Goal: Task Accomplishment & Management: Manage account settings

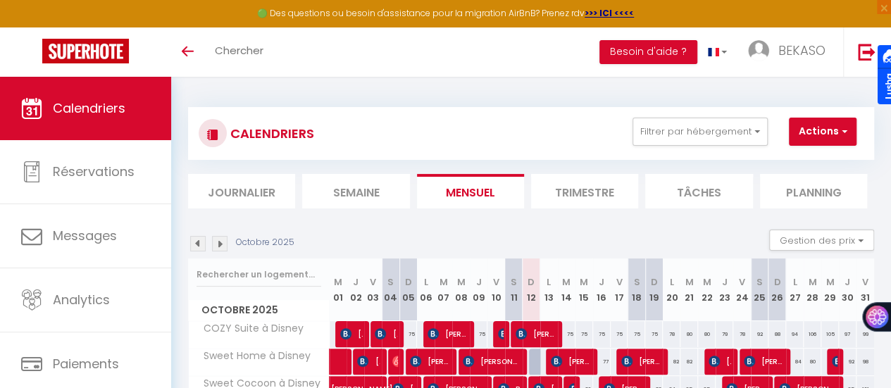
scroll to position [70, 0]
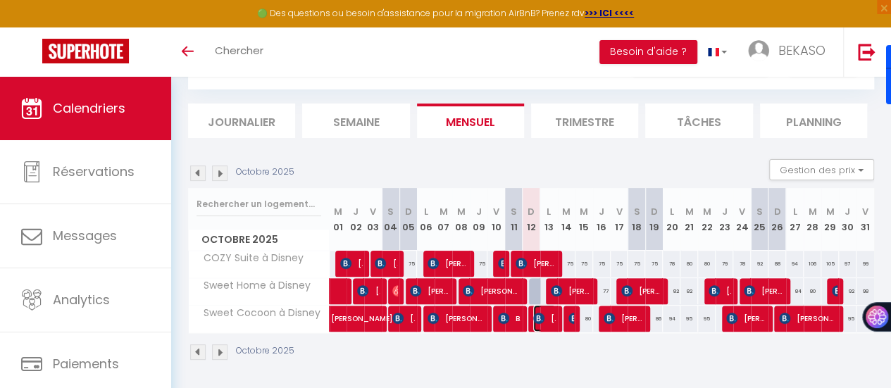
click at [537, 321] on img at bounding box center [538, 318] width 11 height 11
select select "OK"
select select "KO"
select select "0"
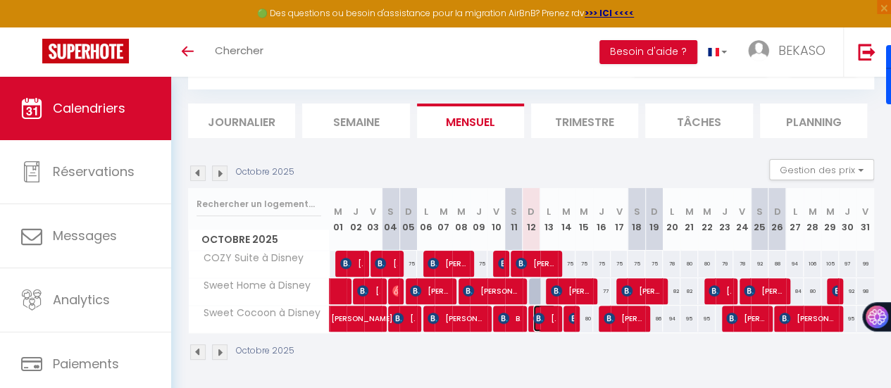
select select "1"
select select
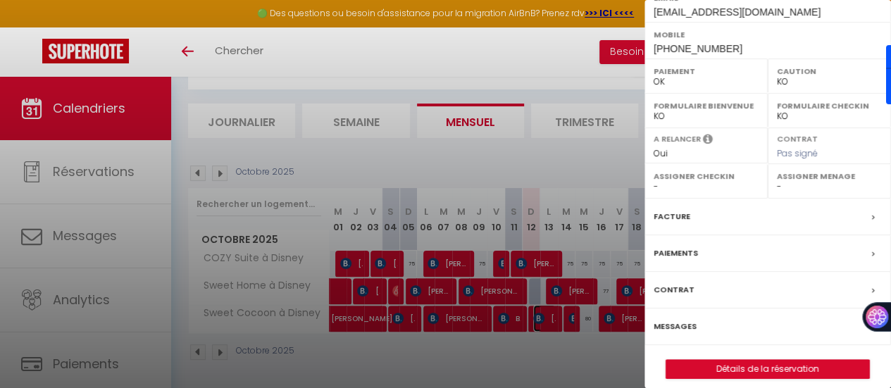
scroll to position [265, 0]
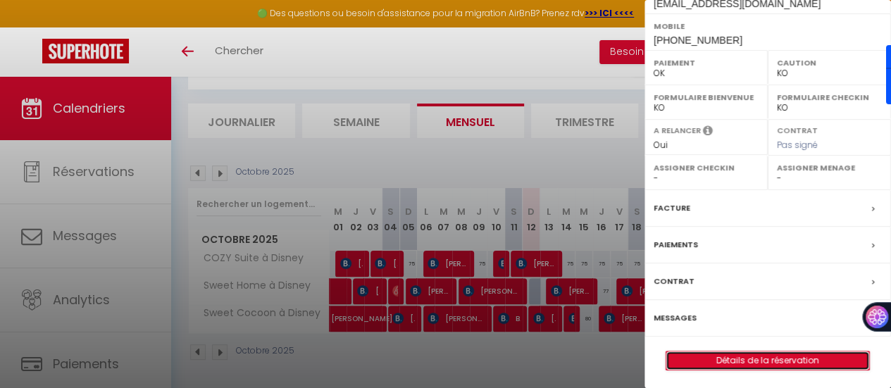
click at [747, 357] on link "Détails de la réservation" at bounding box center [767, 361] width 203 height 18
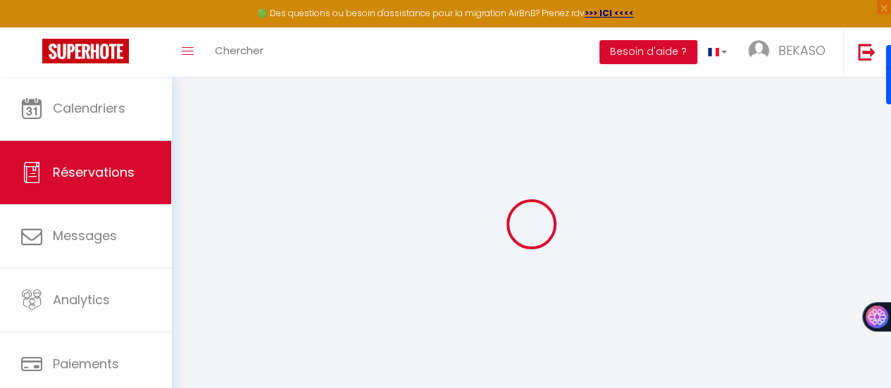
select select
checkbox input "false"
type textarea "** THIS RESERVATION HAS BEEN PRE-PAID ** Reservation has a cancellation grace p…"
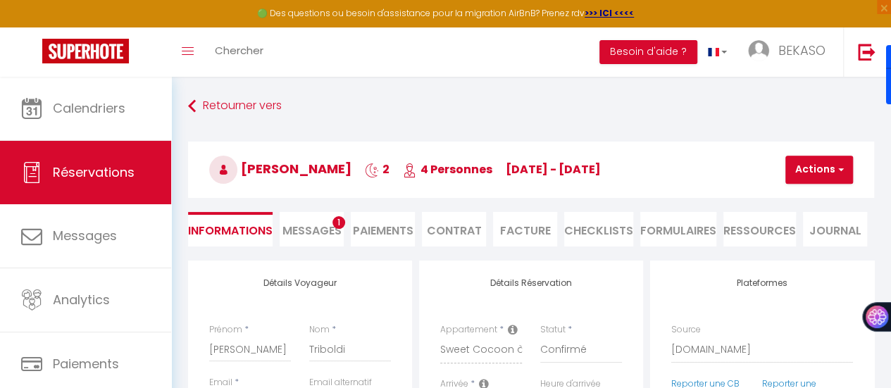
type input "50"
type input "6.52"
select select
checkbox input "false"
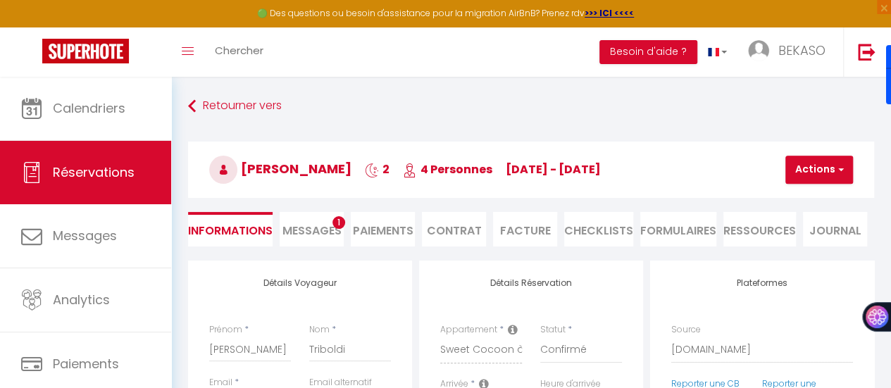
select select
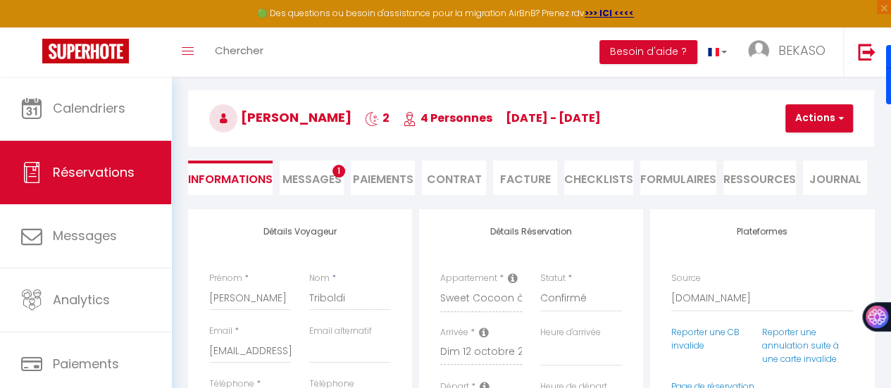
scroll to position [70, 0]
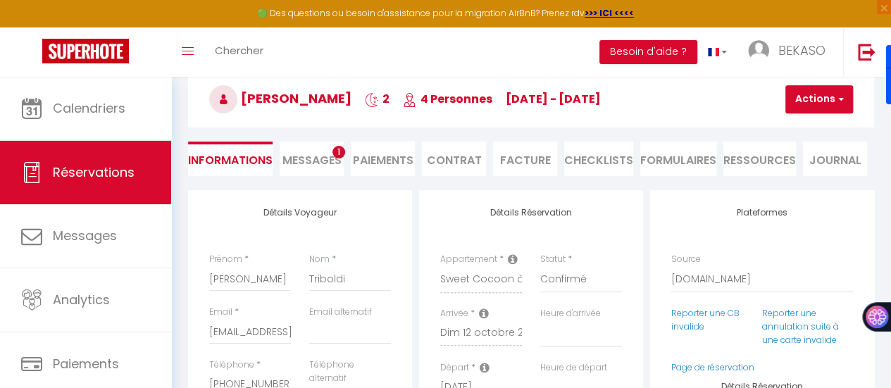
click at [325, 157] on span "Messages" at bounding box center [311, 160] width 59 height 16
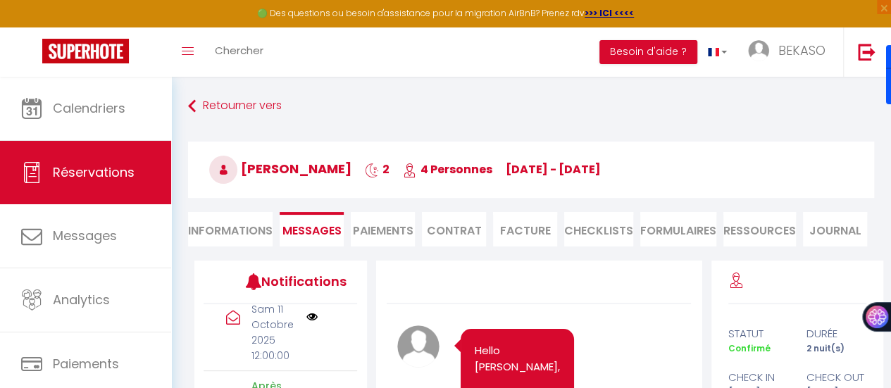
click at [375, 233] on li "Paiements" at bounding box center [383, 229] width 64 height 35
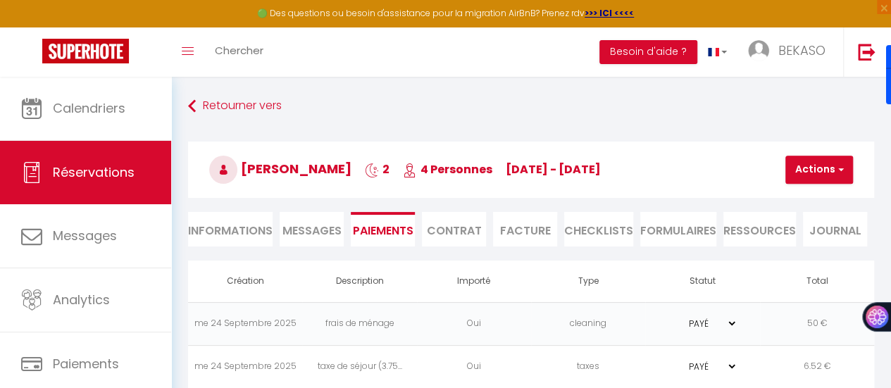
click at [317, 229] on span "Messages" at bounding box center [311, 231] width 59 height 16
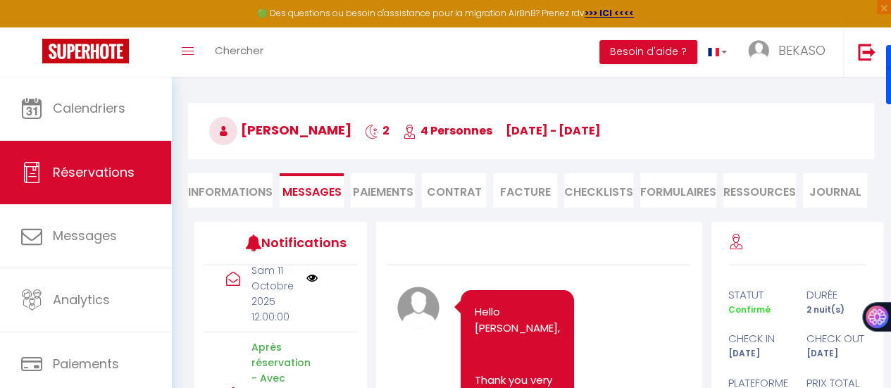
select select
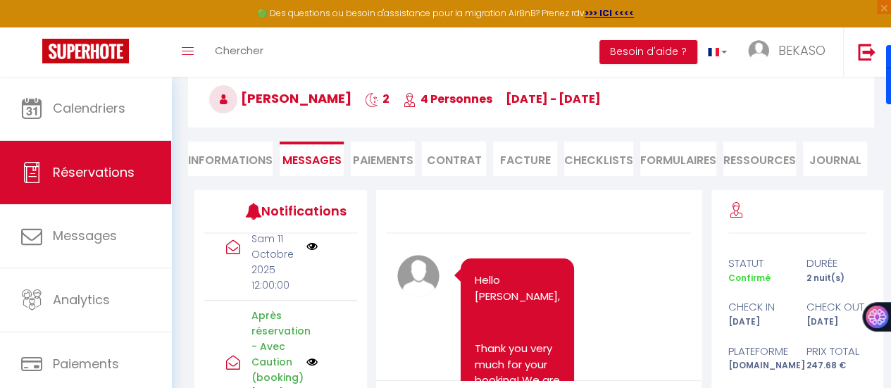
select select
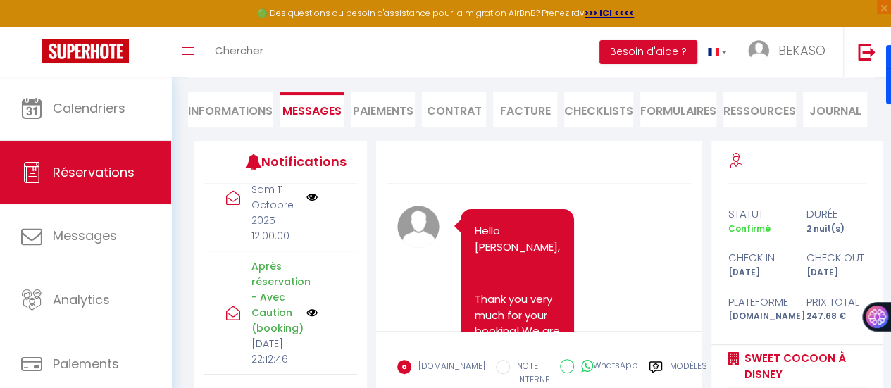
scroll to position [141, 0]
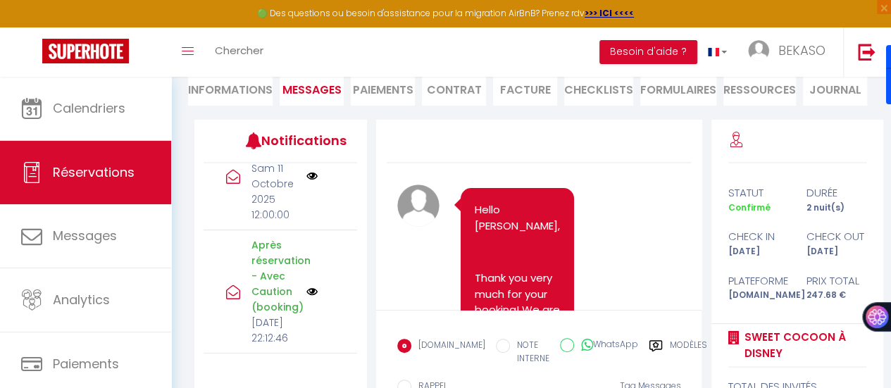
click at [242, 91] on li "Informations" at bounding box center [230, 88] width 85 height 35
select select
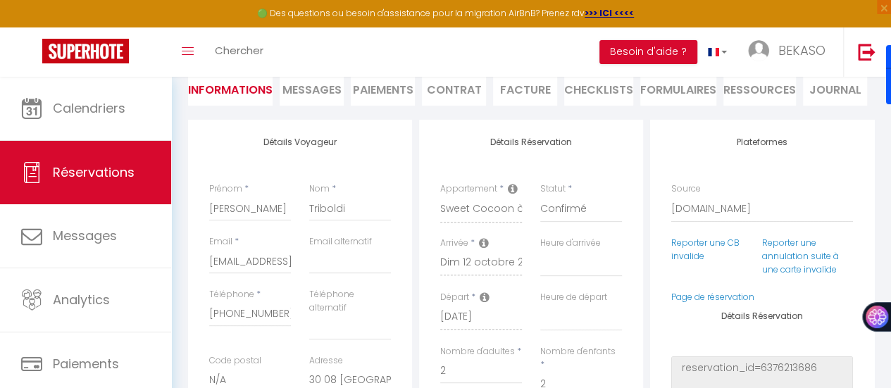
select select
checkbox input "false"
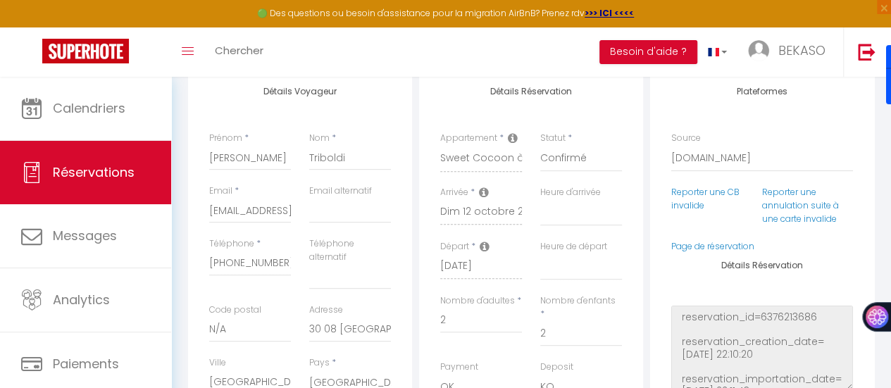
scroll to position [211, 0]
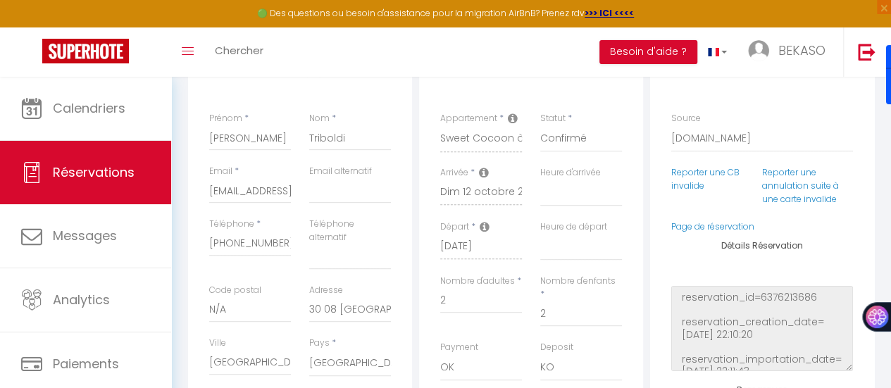
select select
checkbox input "false"
click at [273, 189] on input "mtribo.746912@guest.booking.com" at bounding box center [250, 190] width 82 height 25
select select
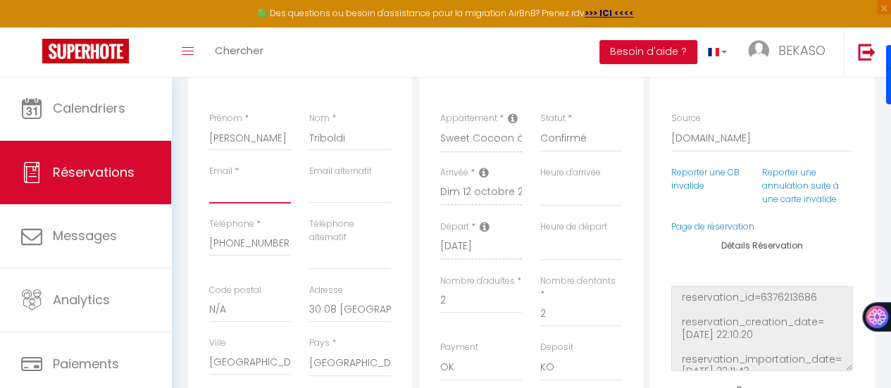
select select
checkbox input "false"
click at [314, 192] on input "email" at bounding box center [350, 190] width 82 height 25
paste input "mtribo.746912@guest.booking.com"
type input "mtribo.746912@guest.booking.com"
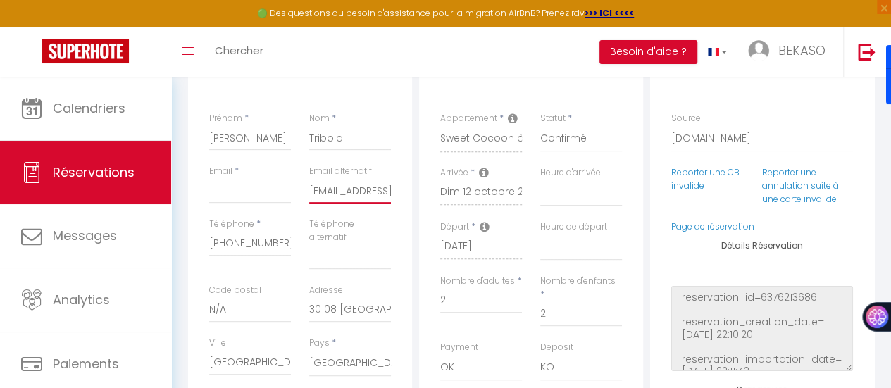
select select
checkbox input "false"
type input "mtribo.746912@guest.booking.com"
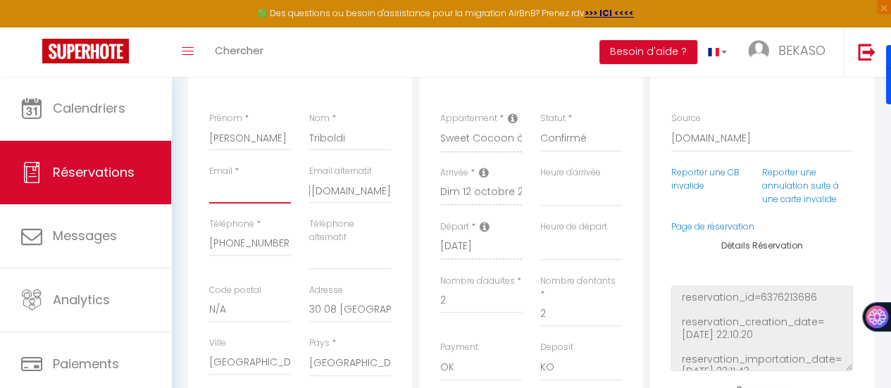
scroll to position [0, 0]
click at [263, 189] on input "Email client" at bounding box center [250, 190] width 82 height 25
click at [268, 192] on input "Email client" at bounding box center [250, 190] width 82 height 25
paste input "Martatriboldi86.mt@gmail.com"
type input "Martatriboldi86.mt@gmail.com"
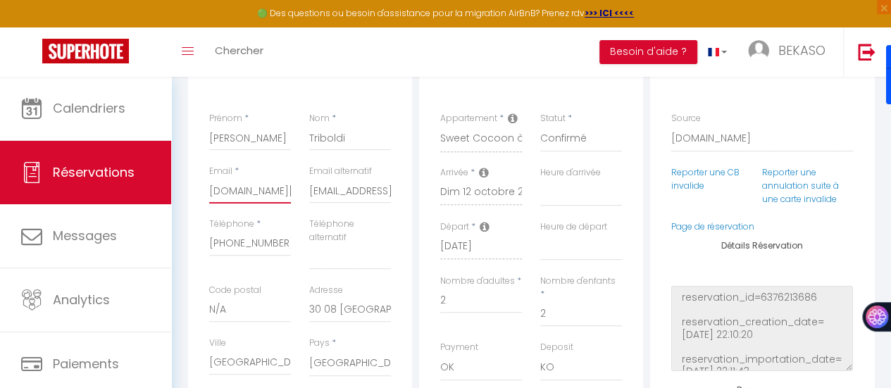
select select
checkbox input "false"
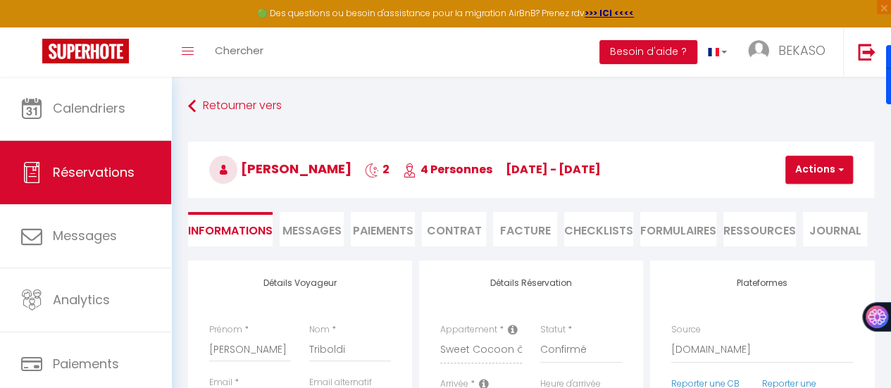
type input "Martatriboldi86.mt@gmail.com"
click at [798, 167] on button "Actions" at bounding box center [819, 170] width 68 height 28
click at [805, 205] on link "Enregistrer" at bounding box center [831, 201] width 111 height 18
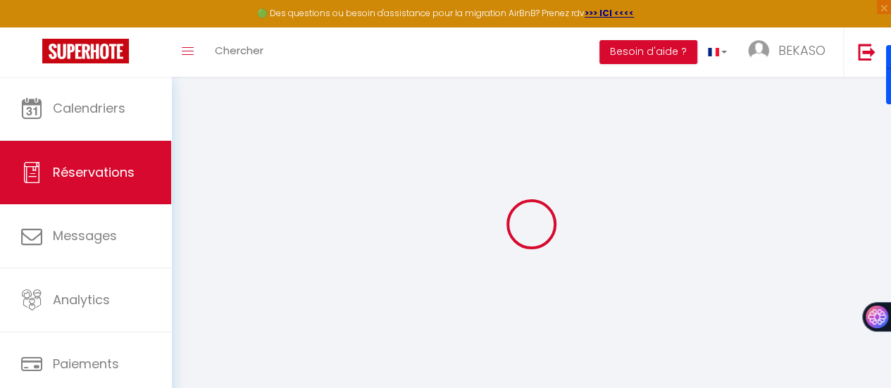
select select "not_cancelled"
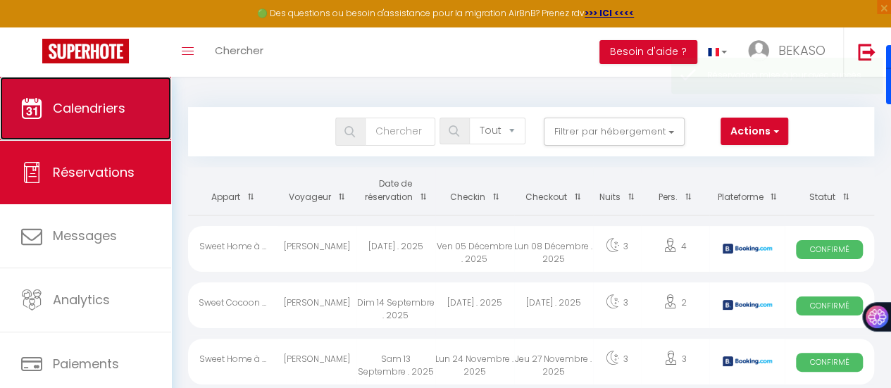
click at [123, 130] on link "Calendriers" at bounding box center [85, 108] width 171 height 63
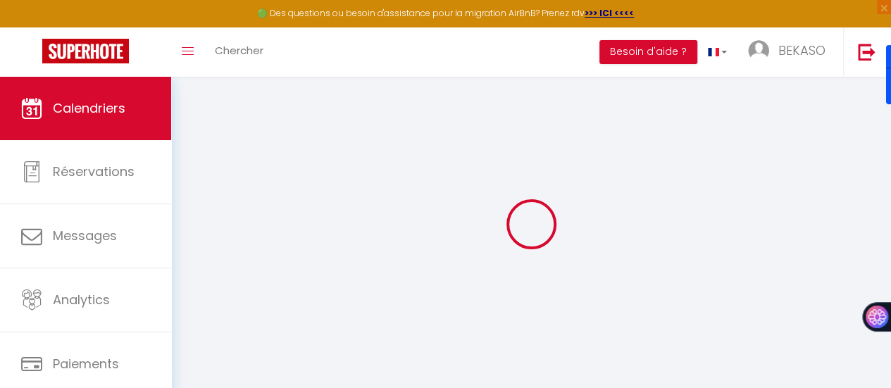
select select
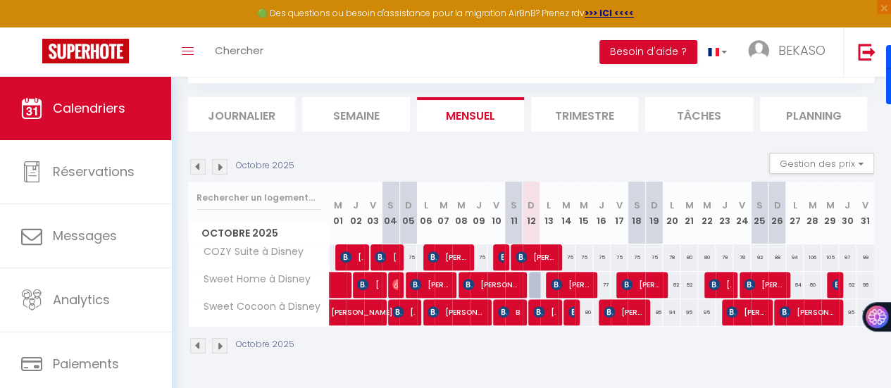
scroll to position [82, 0]
click at [543, 308] on span "Marta Triboldi" at bounding box center [544, 312] width 23 height 27
select select "OK"
select select "KO"
select select "0"
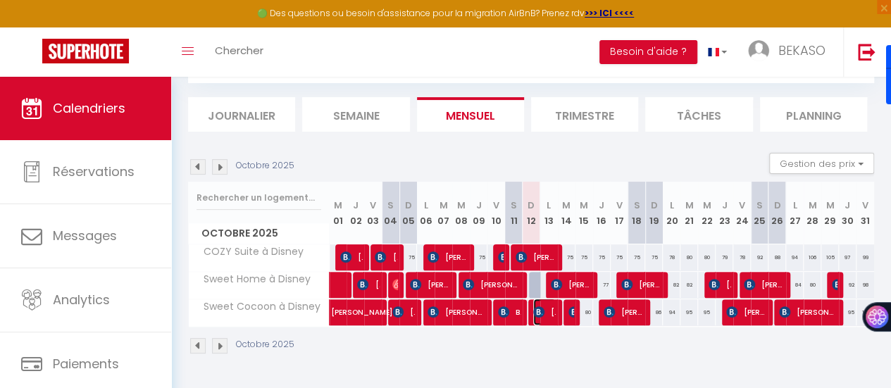
select select "0"
select select "1"
select select
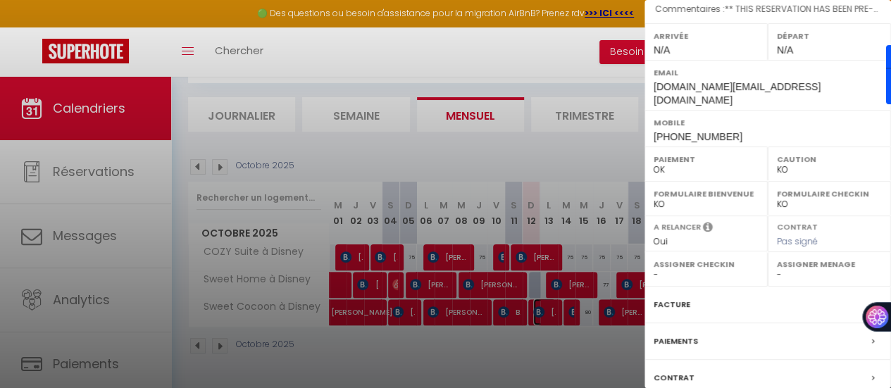
scroll to position [265, 0]
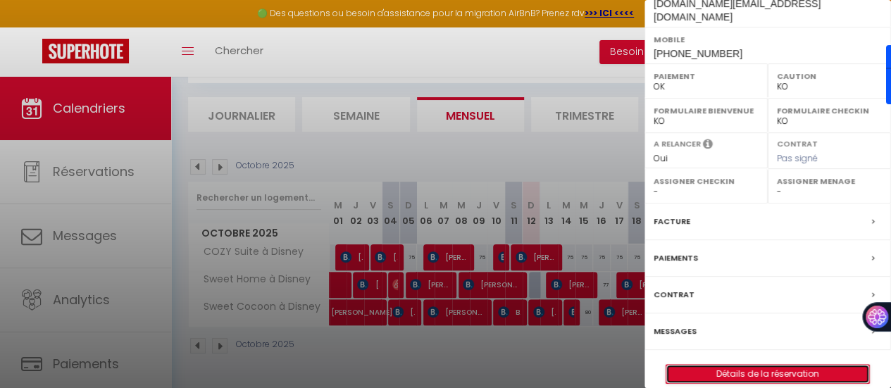
click at [748, 365] on link "Détails de la réservation" at bounding box center [767, 374] width 203 height 18
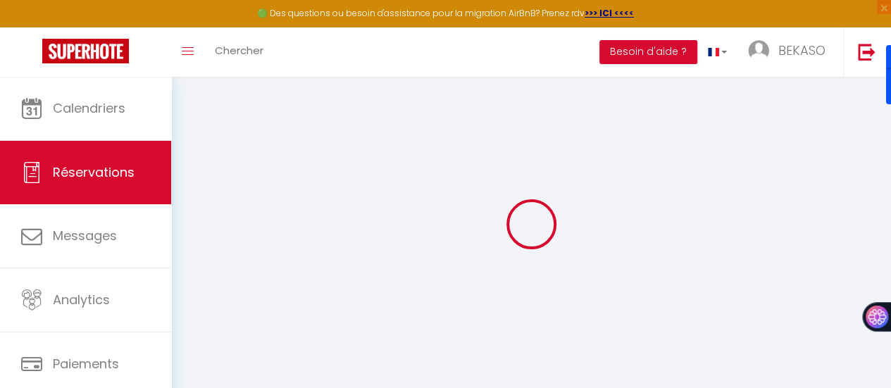
select select
checkbox input "false"
select select
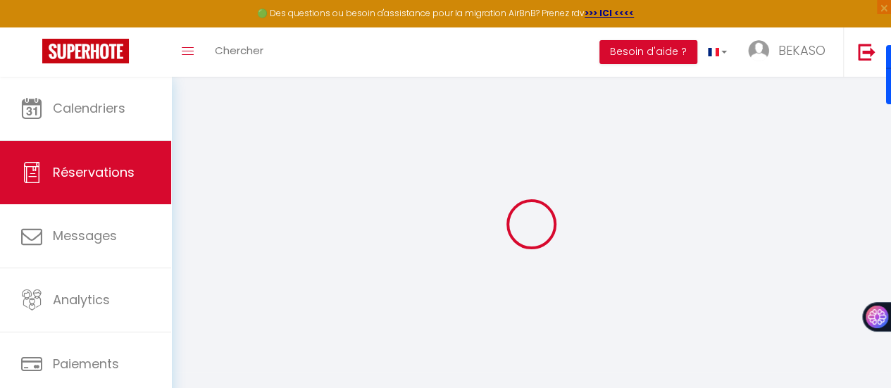
checkbox input "false"
type textarea "** THIS RESERVATION HAS BEEN PRE-PAID ** Reservation has a cancellation grace p…"
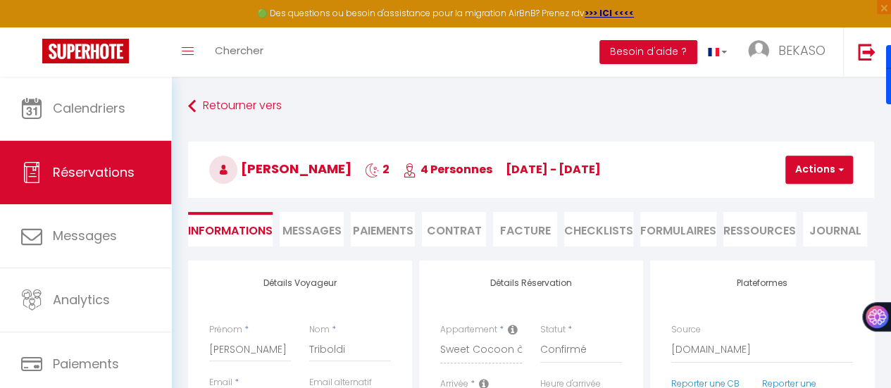
type input "50"
type input "6.52"
select select
checkbox input "false"
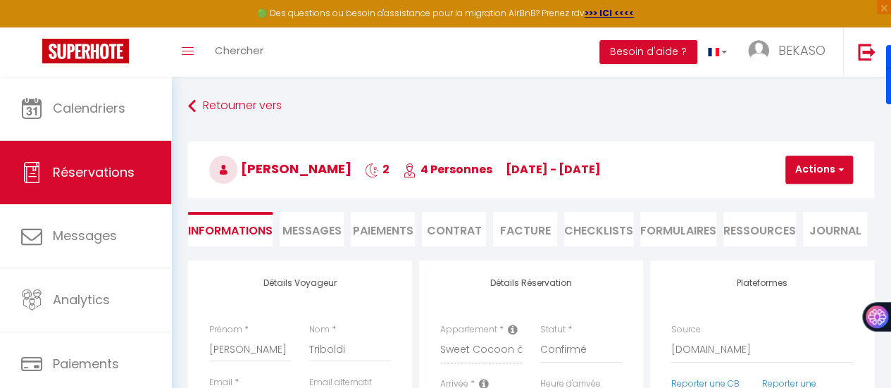
select select
click at [310, 224] on span "Messages" at bounding box center [311, 231] width 59 height 16
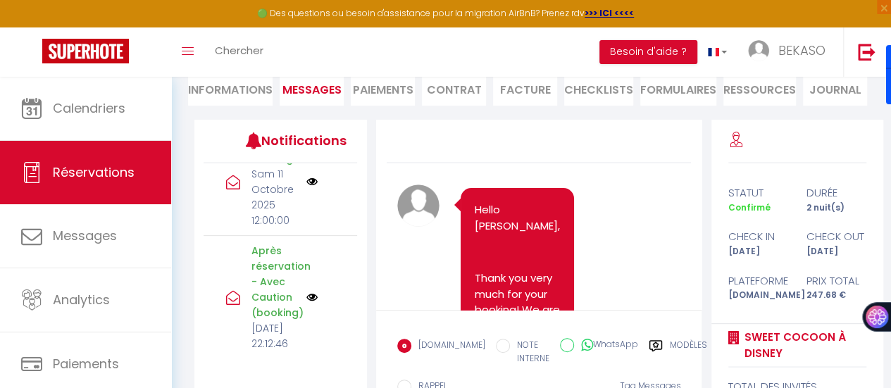
scroll to position [775, 0]
click at [273, 161] on p "Caution Booking" at bounding box center [274, 145] width 46 height 31
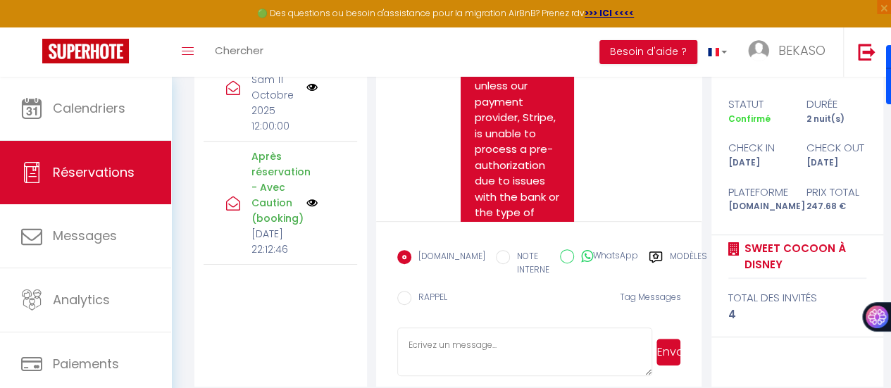
scroll to position [244, 0]
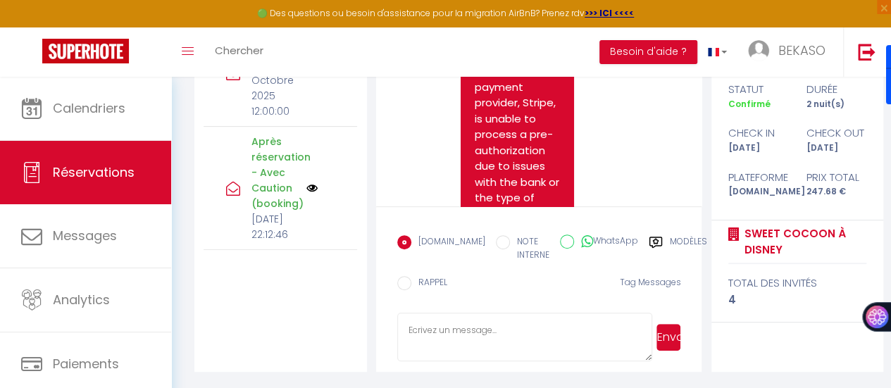
click at [560, 237] on input "WhatsApp" at bounding box center [567, 242] width 14 height 14
radio input "true"
click at [402, 240] on input "EMAIL" at bounding box center [404, 242] width 14 height 14
radio input "true"
radio input "false"
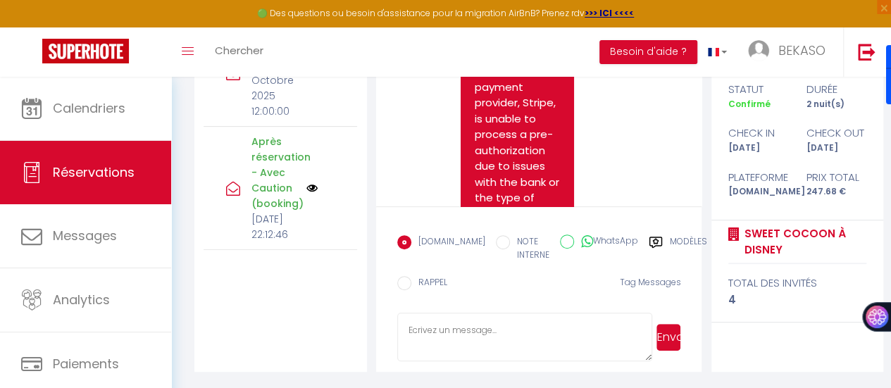
click at [649, 240] on div "Modèles" at bounding box center [678, 252] width 58 height 34
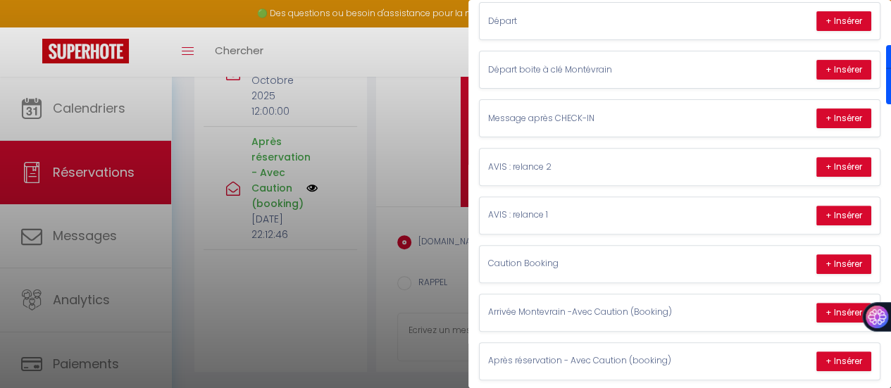
scroll to position [138, 0]
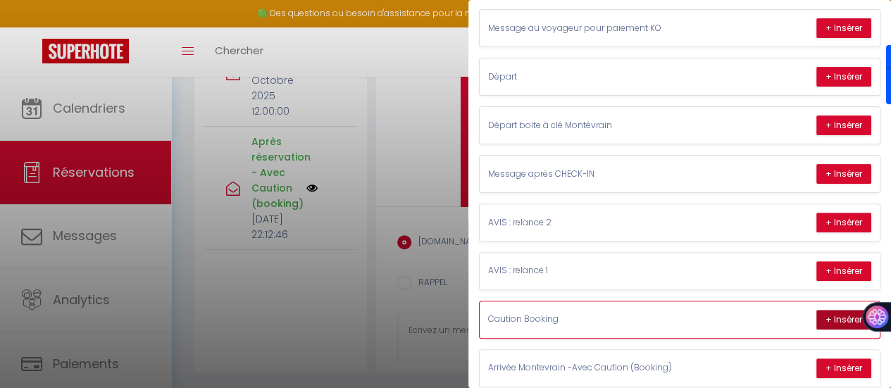
click at [823, 310] on button "+ Insérer" at bounding box center [843, 320] width 55 height 20
type textarea "Hello Marta, To finalize your booking, please complete the card pre-authorizati…"
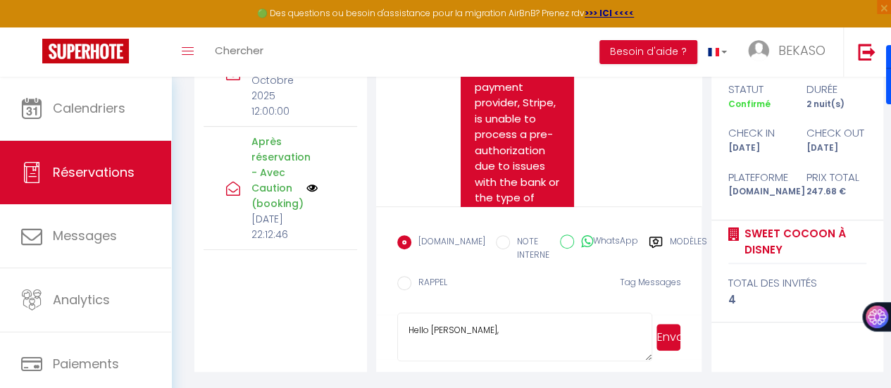
click at [540, 335] on textarea "Hello Marta, To finalize your booking, please complete the card pre-authorizati…" at bounding box center [525, 337] width 256 height 49
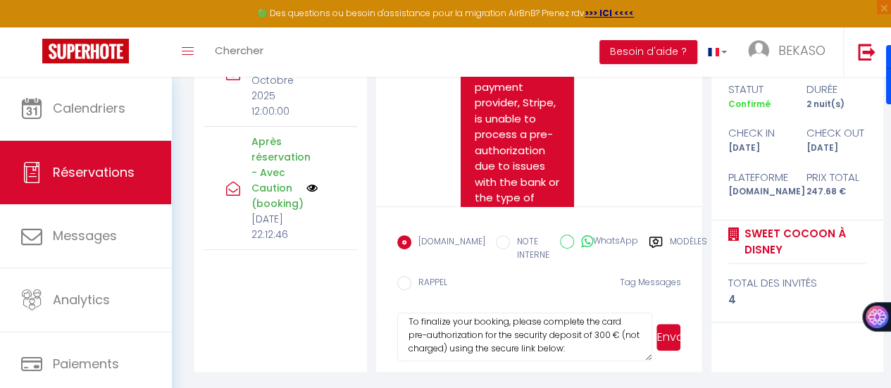
click at [663, 337] on button "Envoyer" at bounding box center [669, 337] width 24 height 27
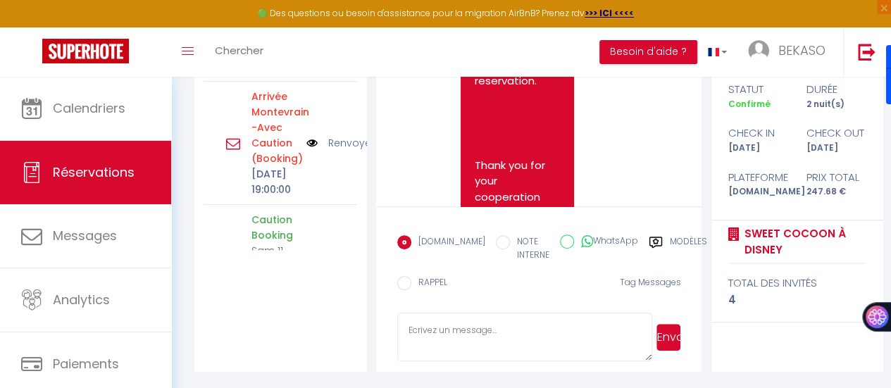
scroll to position [3277, 0]
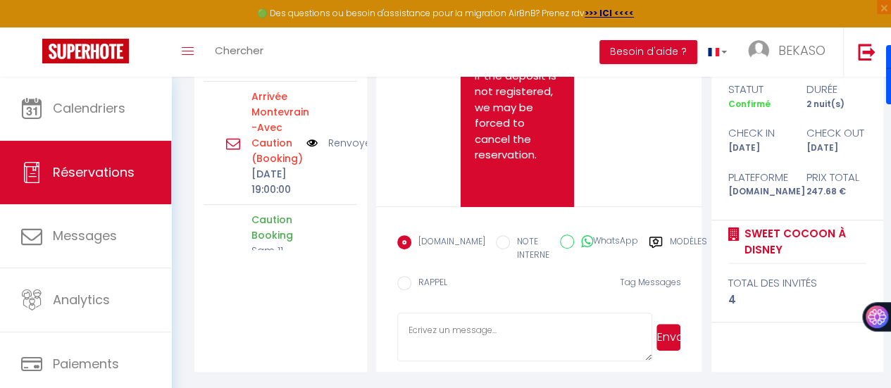
click at [496, 243] on input "NOTE INTERNE" at bounding box center [503, 242] width 14 height 14
radio input "true"
radio input "false"
click at [560, 238] on input "WhatsApp" at bounding box center [567, 242] width 14 height 14
radio input "true"
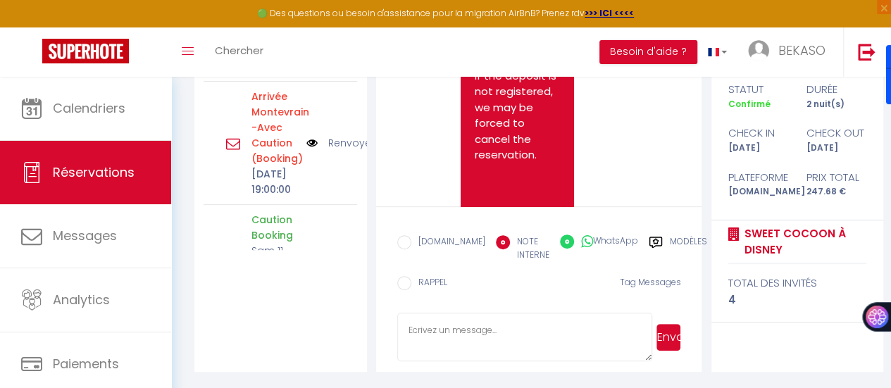
radio input "false"
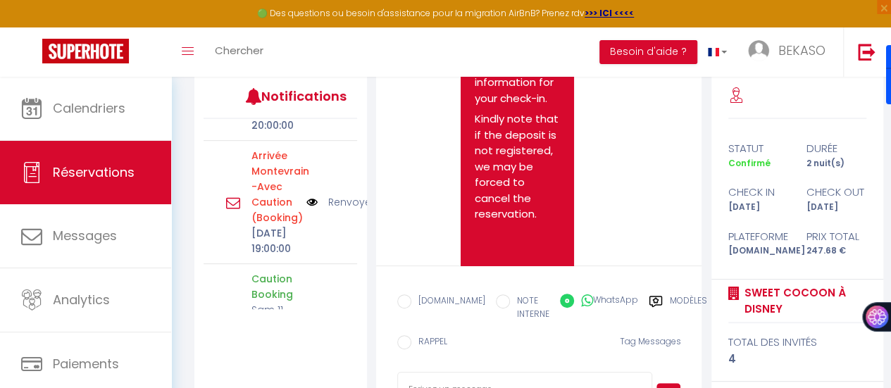
scroll to position [104, 0]
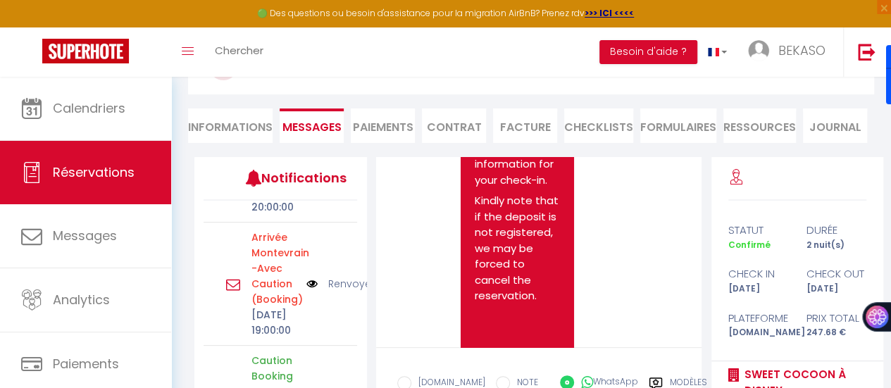
click at [398, 137] on li "Paiements" at bounding box center [383, 125] width 64 height 35
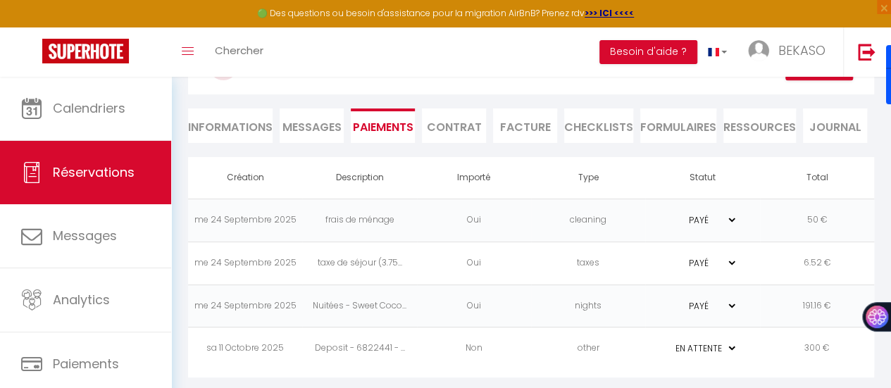
scroll to position [106, 0]
click at [735, 298] on select "PAYÉ EN ATTENTE" at bounding box center [702, 303] width 70 height 13
click at [468, 129] on li "Contrat" at bounding box center [454, 123] width 64 height 35
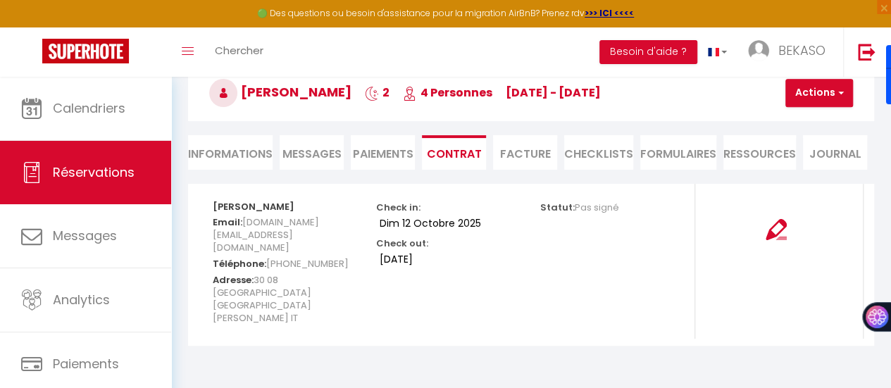
scroll to position [77, 0]
click at [535, 154] on li "Facture" at bounding box center [525, 152] width 64 height 35
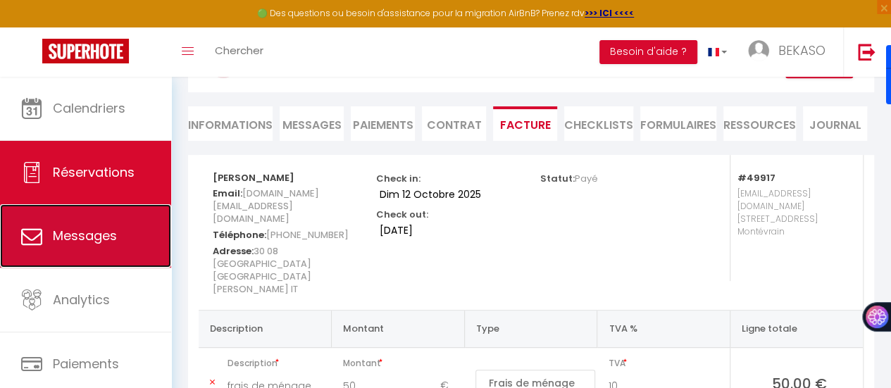
click at [103, 211] on link "Messages" at bounding box center [85, 235] width 171 height 63
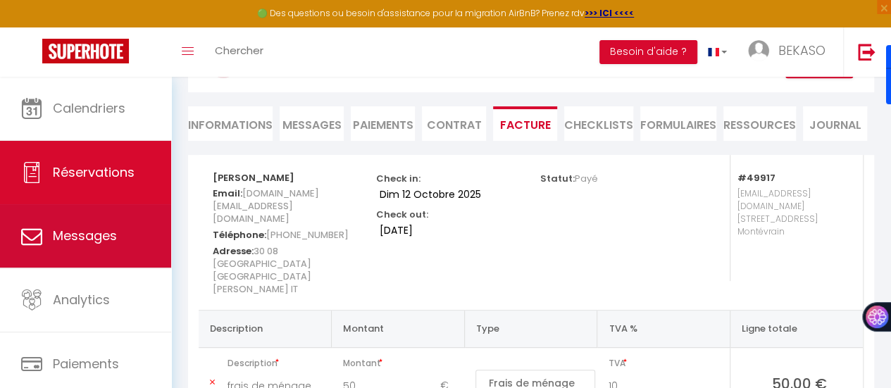
select select "message"
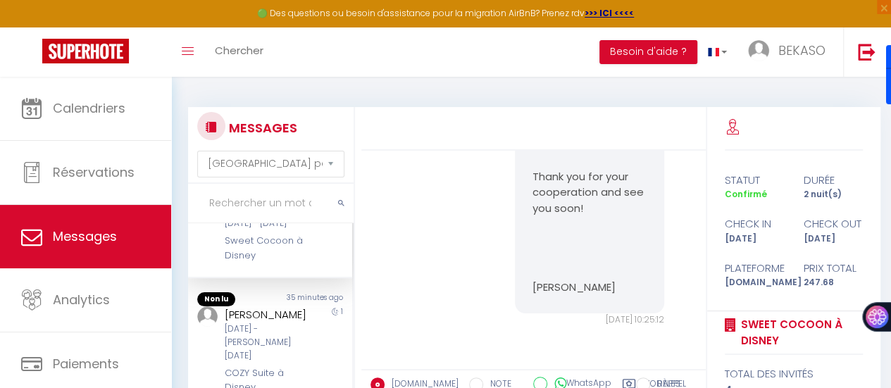
scroll to position [70, 0]
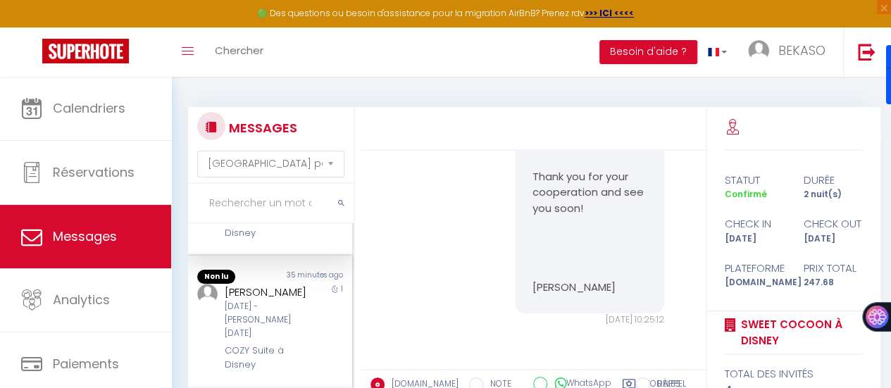
click at [275, 334] on div "Ven 10 Oct - Sam 11 Oct" at bounding box center [268, 320] width 87 height 40
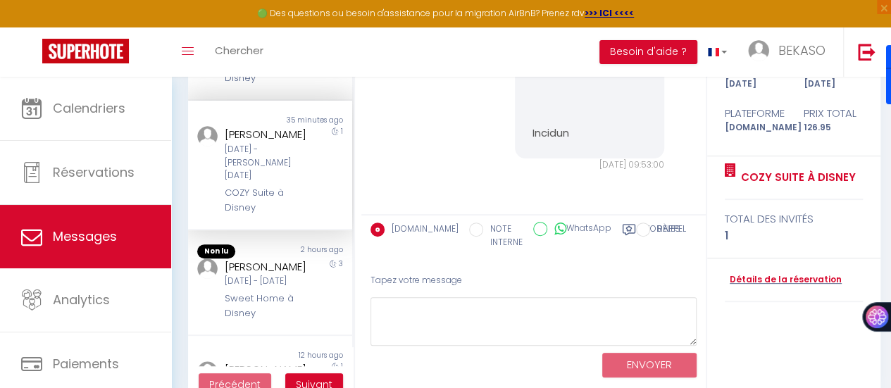
scroll to position [185, 0]
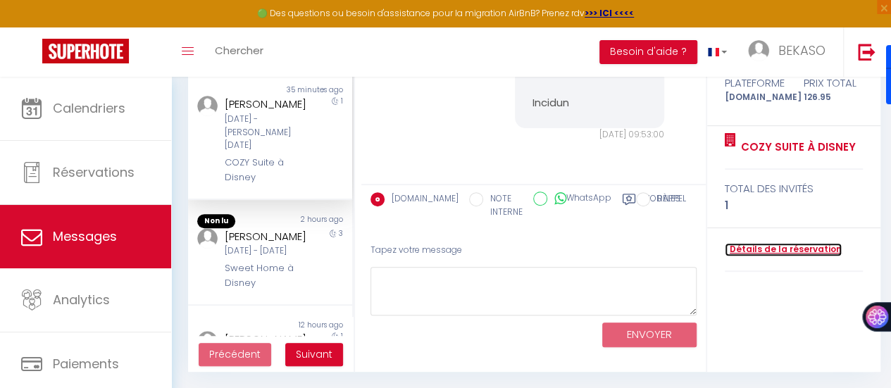
click at [787, 244] on link "Détails de la réservation" at bounding box center [783, 249] width 117 height 13
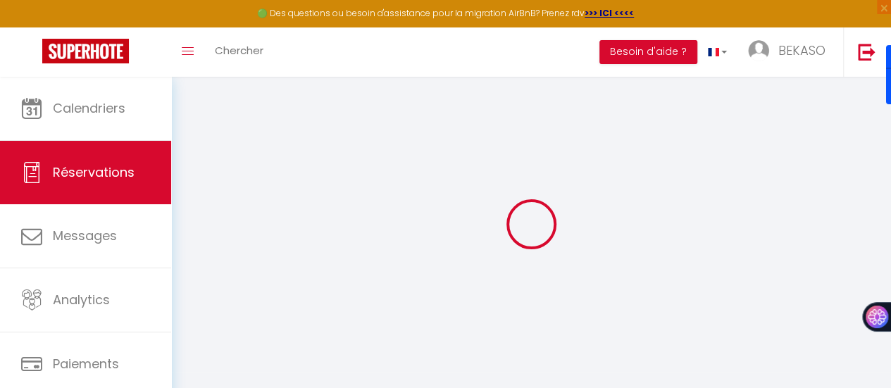
type input "[PERSON_NAME]"
type input "dpisci.509036@guest.booking.com"
type input "+33682095995"
select select "FR"
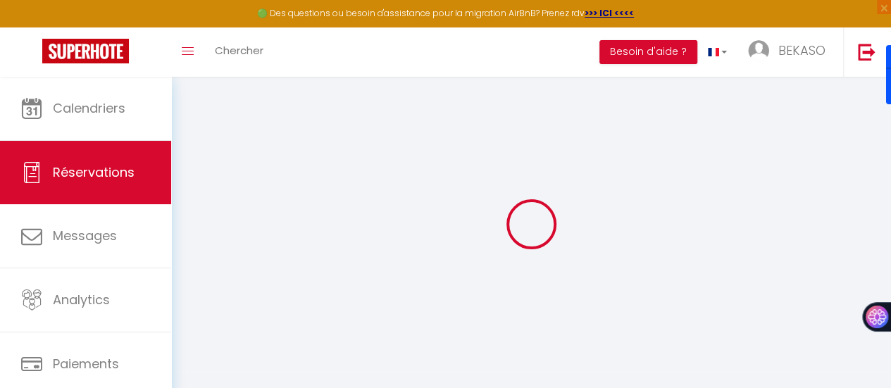
type input "20.88"
type input "1.78"
select select "49684"
select select "1"
select select
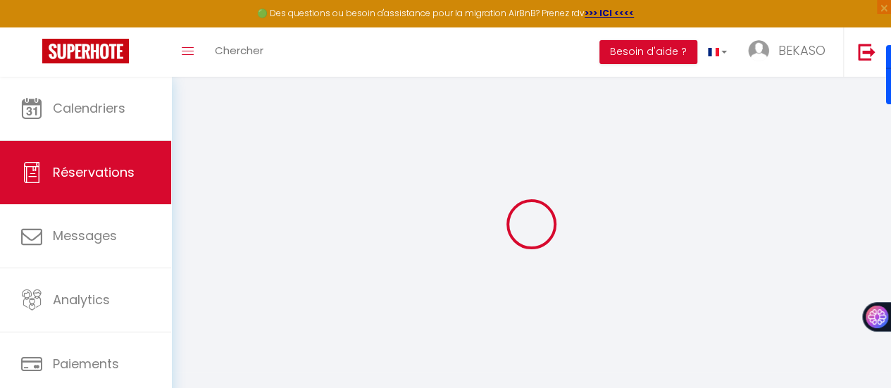
select select
type input "1"
select select "12"
select select "15"
type input "72.81"
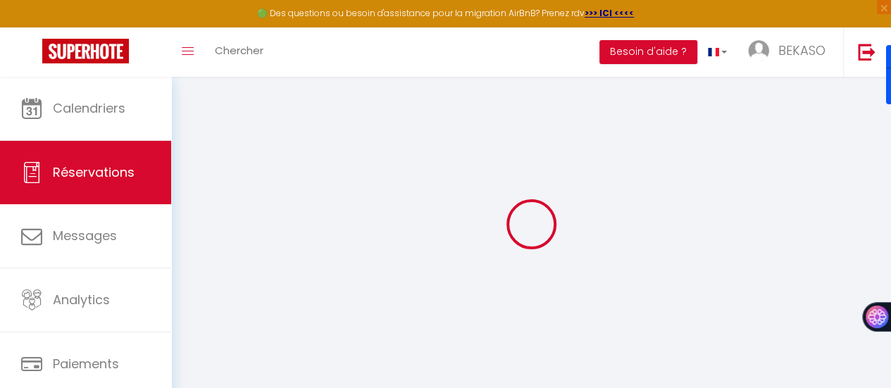
checkbox input "false"
type input "0"
select select "2"
type input "0"
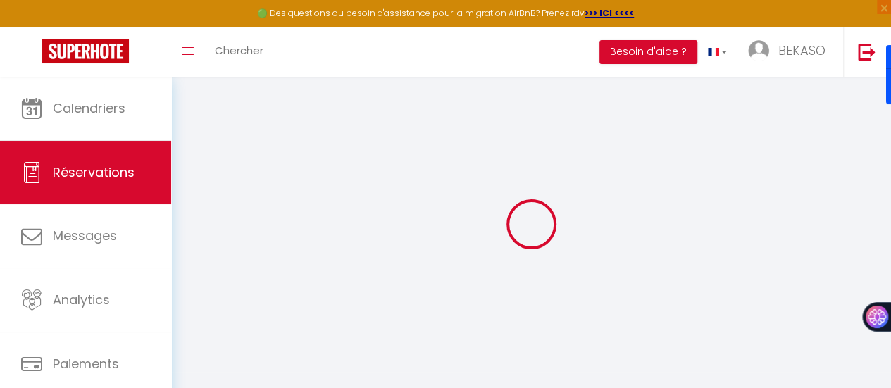
type input "0"
select select
checkbox input "false"
select select
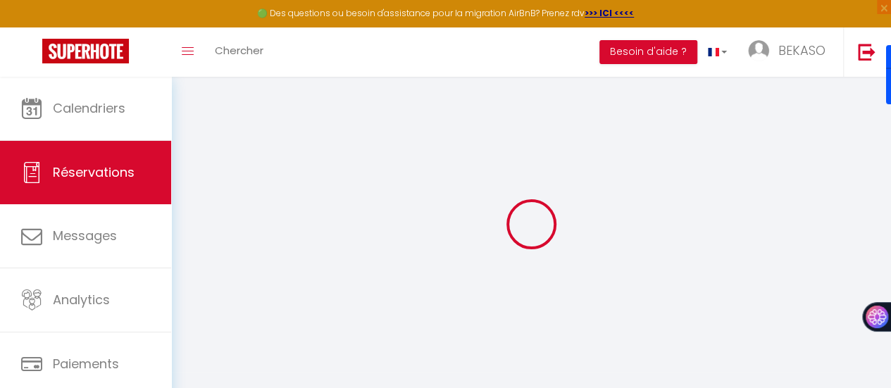
select select
checkbox input "false"
select select
checkbox input "false"
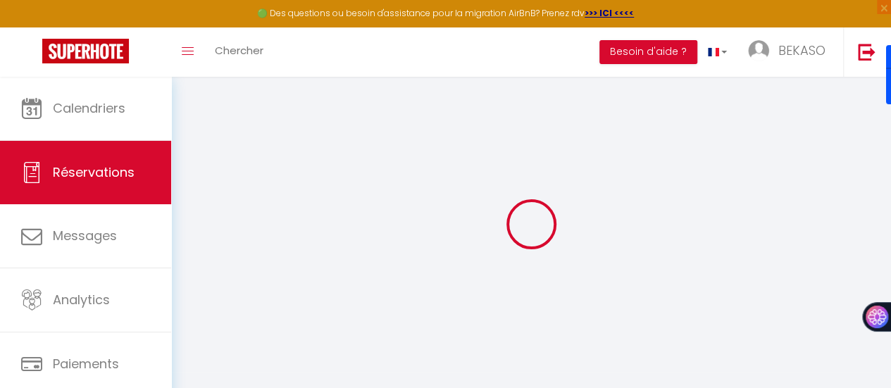
select select
checkbox input "false"
type textarea "** THIS RESERVATION HAS BEEN PRE-PAID ** BOOKING NOTE : Payment charge is EUR 1…"
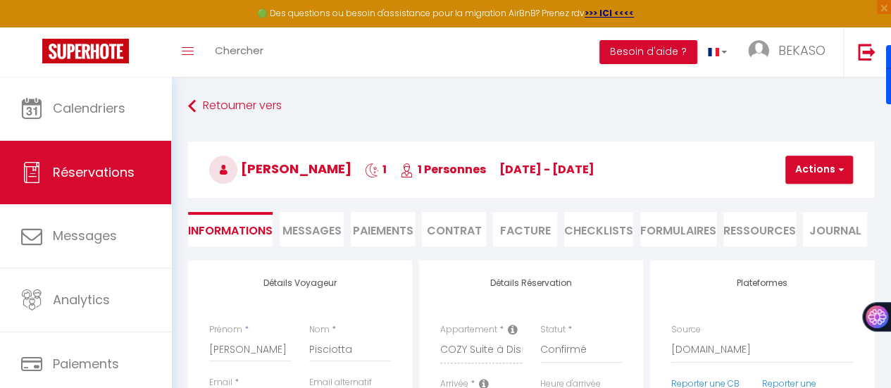
type input "50"
type input "4.14"
select select
checkbox input "false"
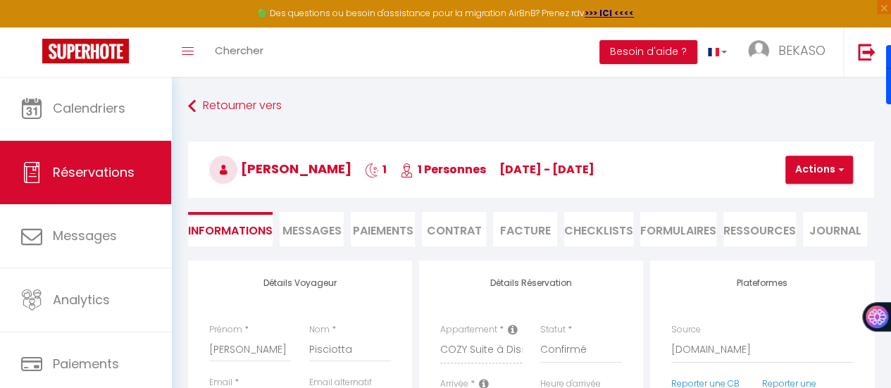
select select
click at [525, 228] on li "Facture" at bounding box center [525, 229] width 64 height 35
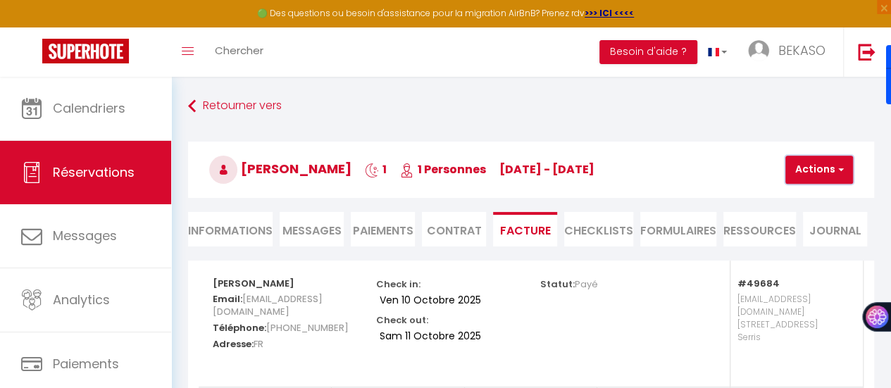
click at [822, 180] on button "Actions" at bounding box center [819, 170] width 68 height 28
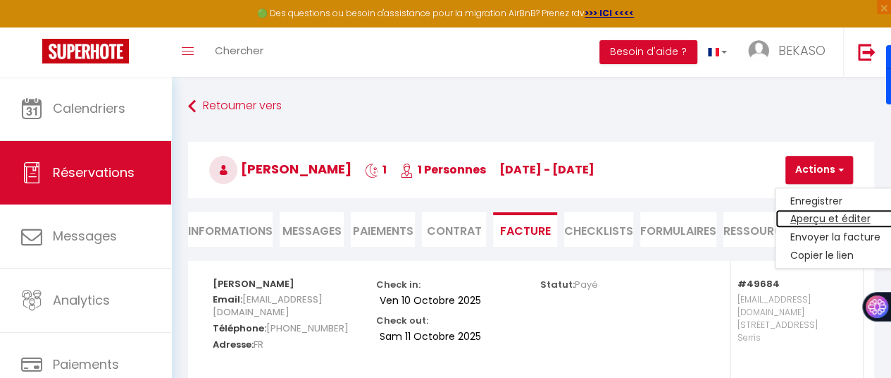
click at [821, 212] on link "Aperçu et éditer" at bounding box center [835, 219] width 118 height 18
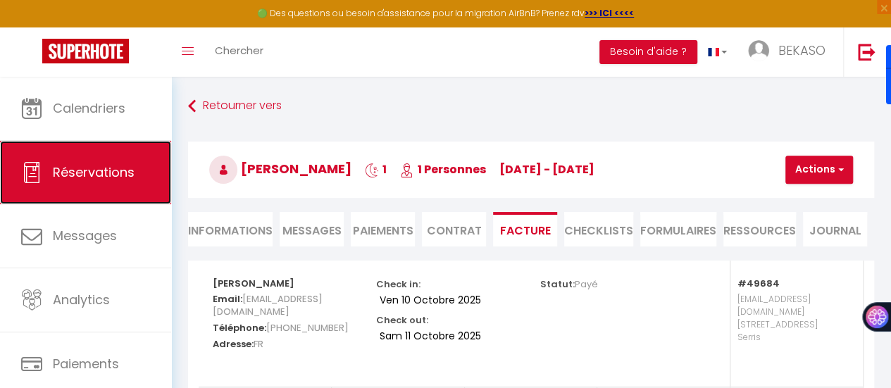
click at [74, 170] on span "Réservations" at bounding box center [94, 172] width 82 height 18
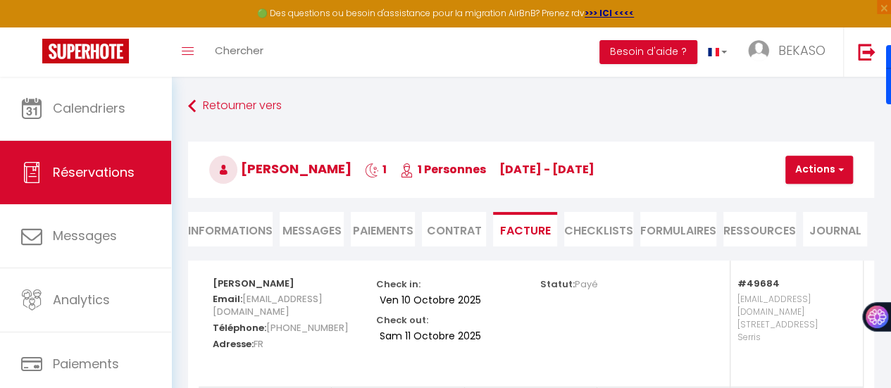
select select "not_cancelled"
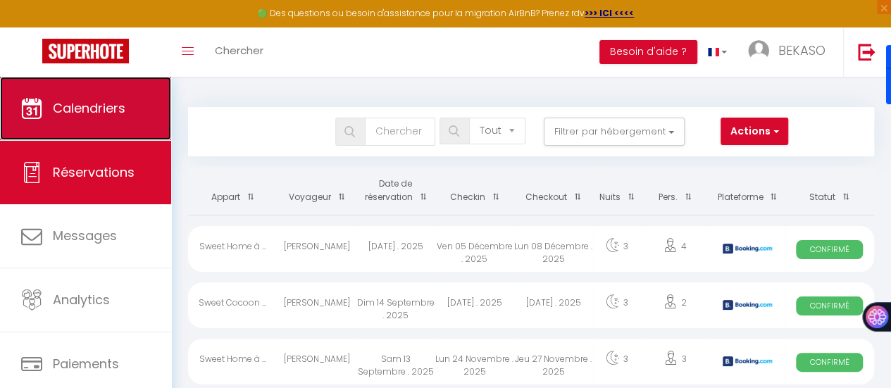
click at [110, 126] on link "Calendriers" at bounding box center [85, 108] width 171 height 63
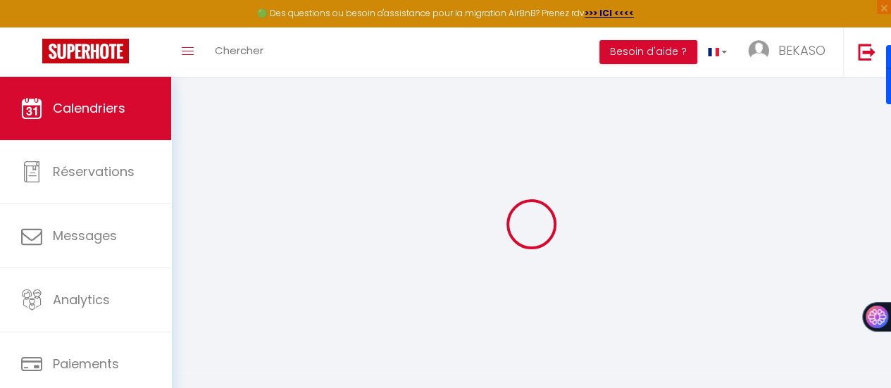
select select
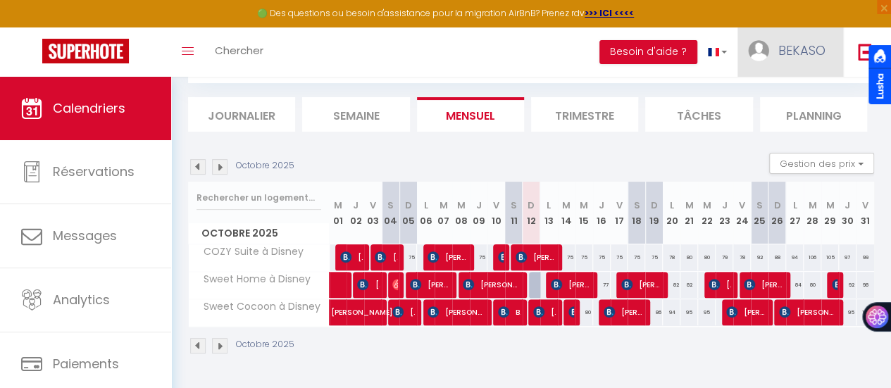
scroll to position [82, 0]
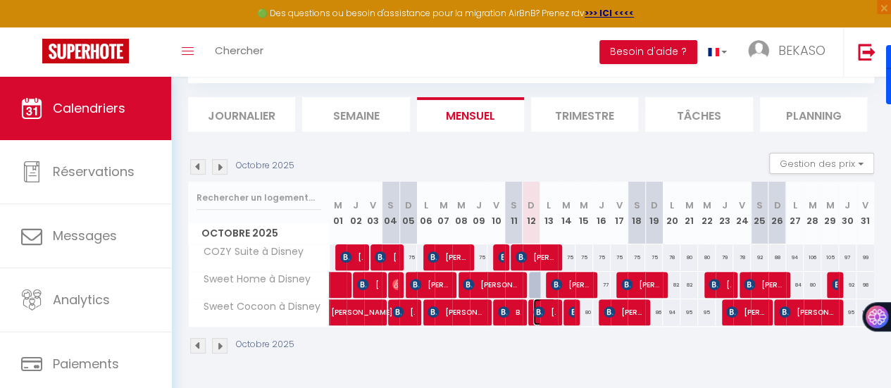
click at [544, 313] on span "Marta Triboldi" at bounding box center [544, 312] width 23 height 27
select select "OK"
select select "KO"
select select "0"
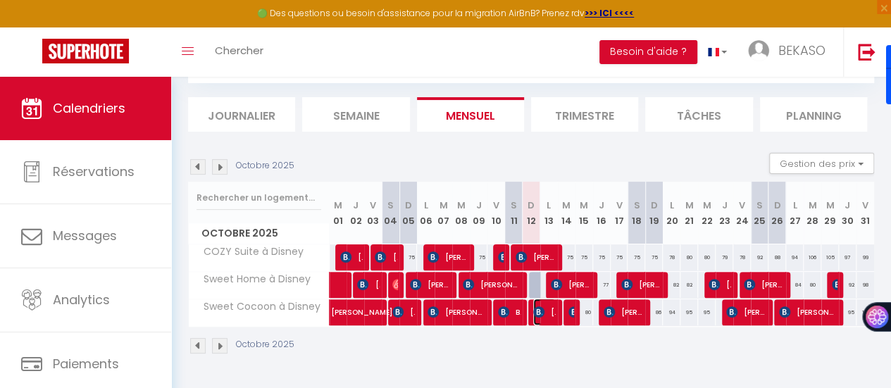
select select "1"
select select
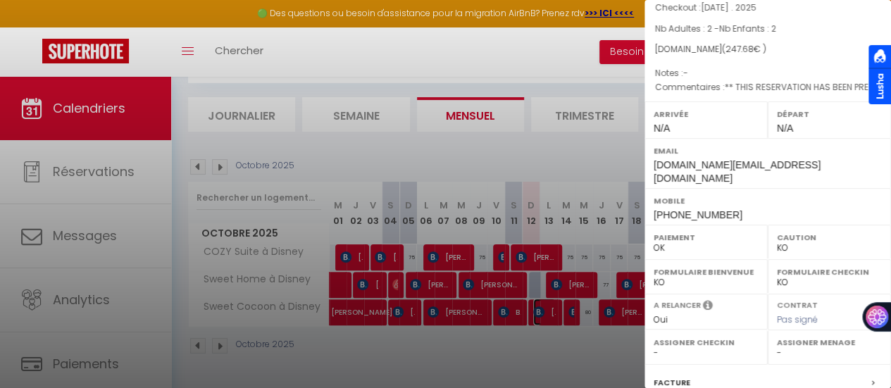
scroll to position [265, 0]
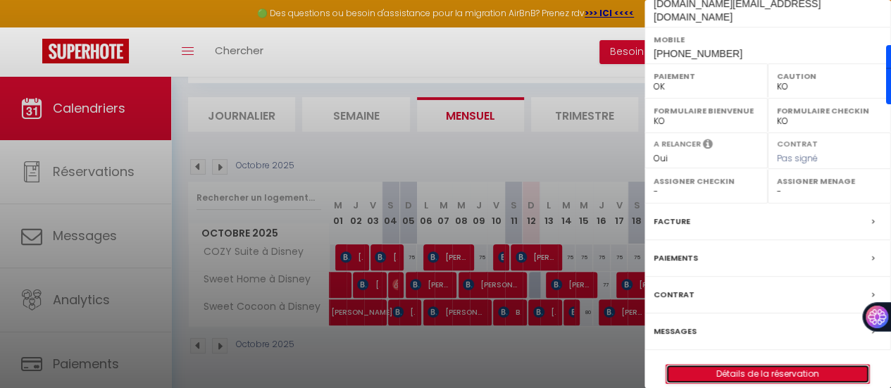
click at [699, 365] on link "Détails de la réservation" at bounding box center [767, 374] width 203 height 18
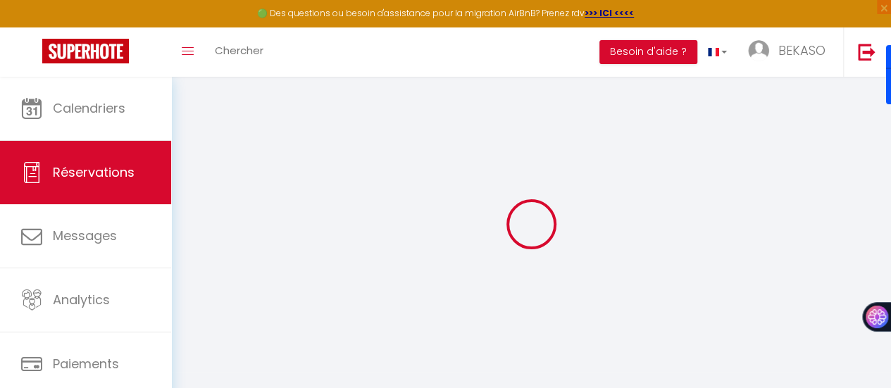
select select
checkbox input "false"
select select
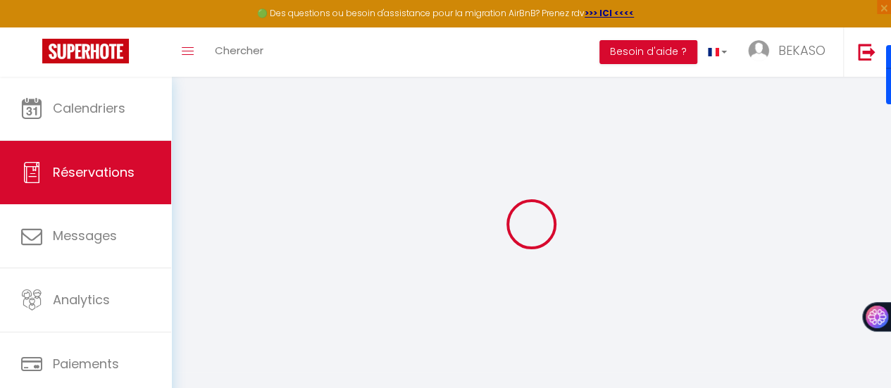
checkbox input "false"
type textarea "** THIS RESERVATION HAS BEEN PRE-PAID ** Reservation has a cancellation grace p…"
select select
checkbox input "false"
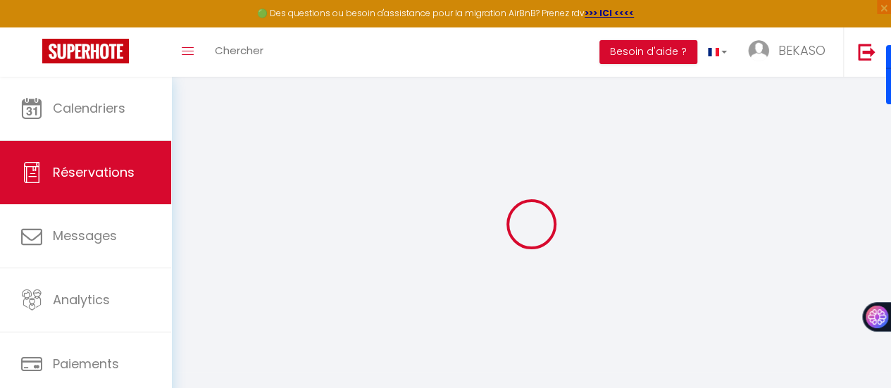
type input "50"
type input "6.52"
select select
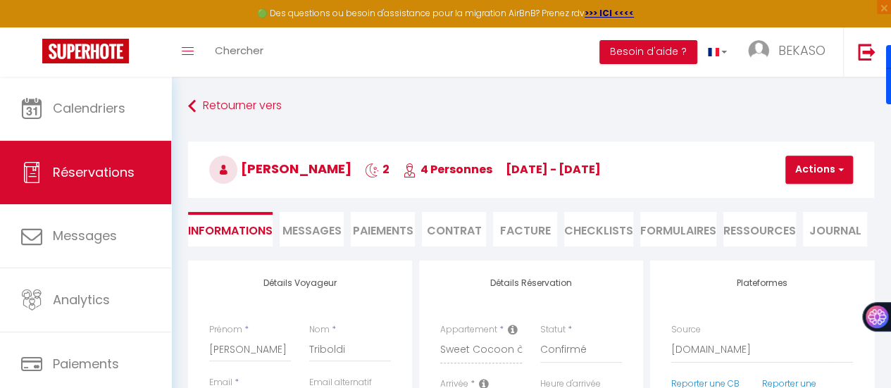
checkbox input "false"
select select
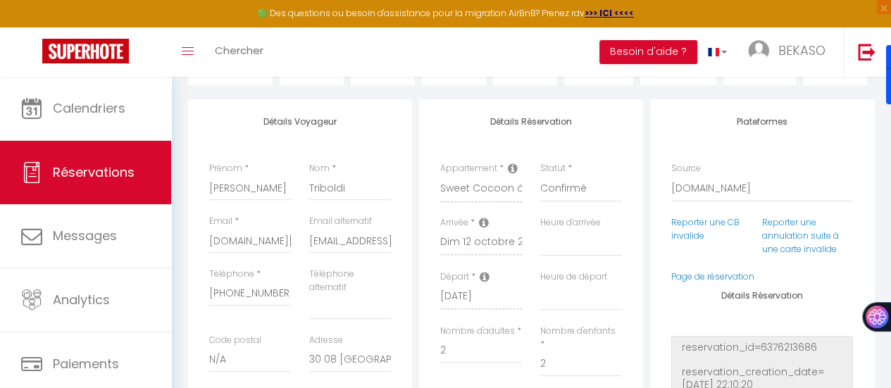
scroll to position [211, 0]
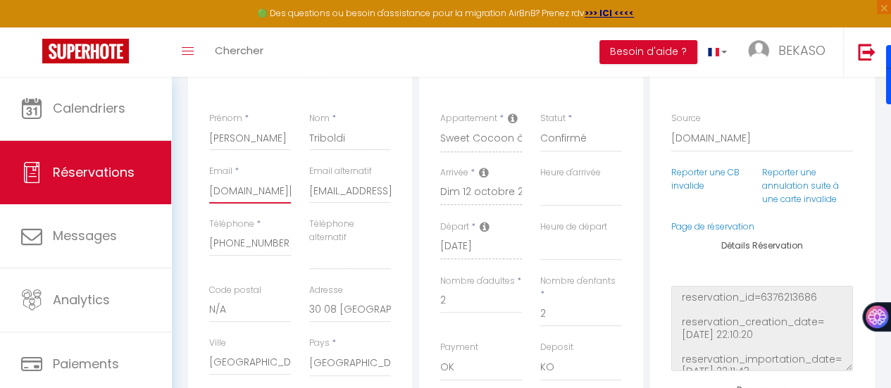
click at [259, 185] on input "Martatriboldi86.mt@gmail.com" at bounding box center [250, 190] width 82 height 25
click at [372, 192] on input "mtribo.746912@guest.booking.com" at bounding box center [350, 190] width 82 height 25
select select
checkbox input "false"
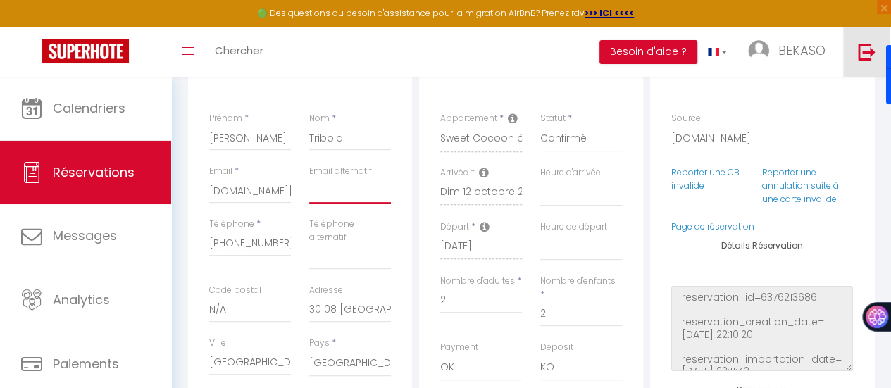
scroll to position [70, 0]
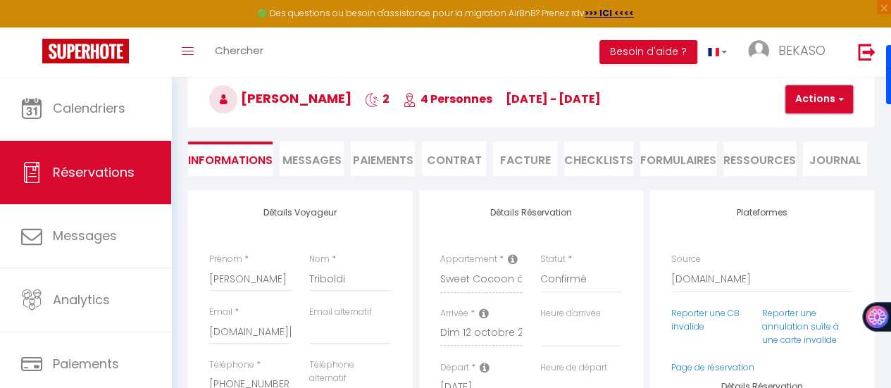
click at [811, 106] on button "Actions" at bounding box center [819, 99] width 68 height 28
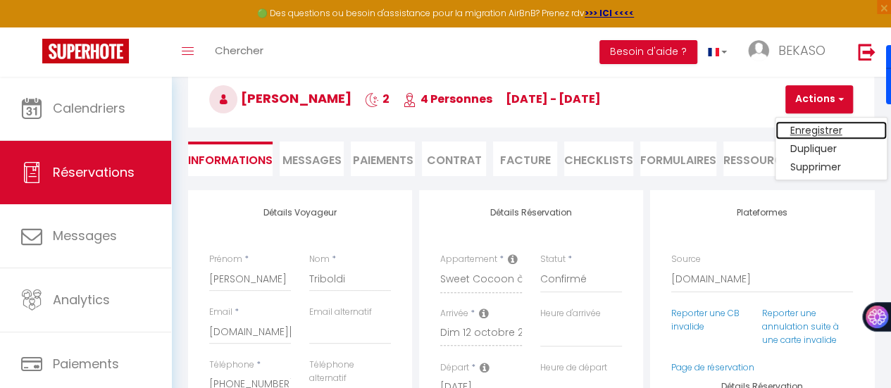
click at [812, 129] on link "Enregistrer" at bounding box center [831, 130] width 111 height 18
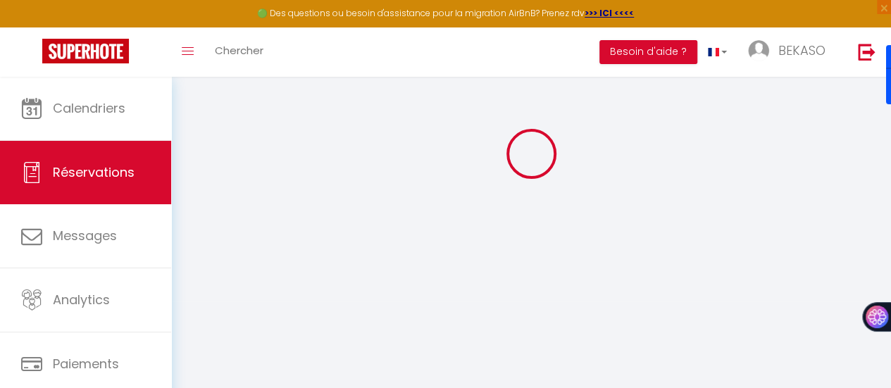
select select "not_cancelled"
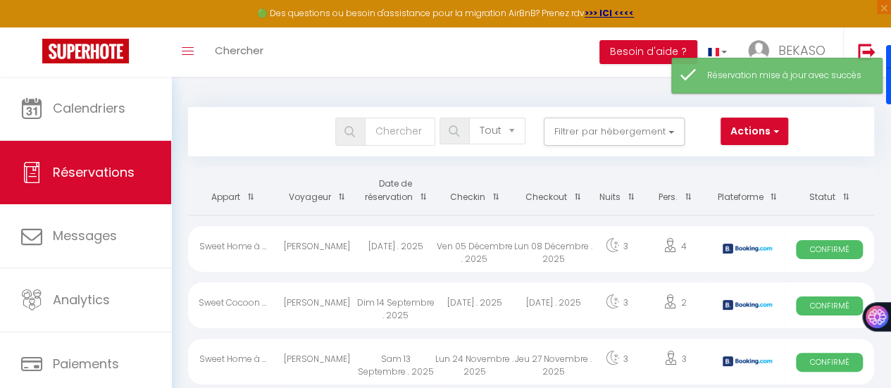
scroll to position [70, 0]
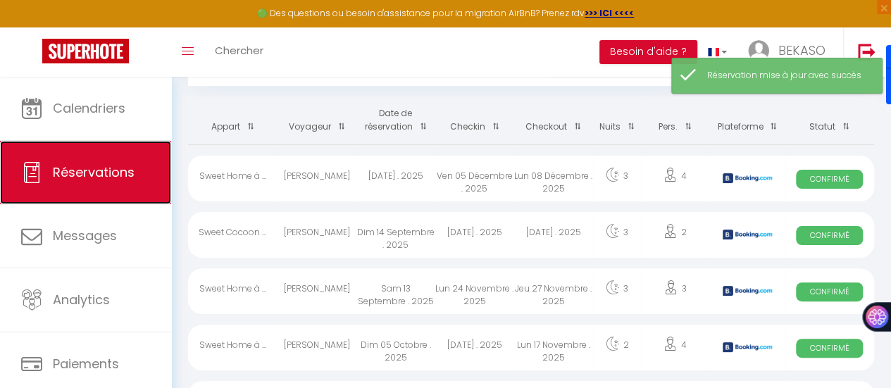
click at [89, 164] on span "Réservations" at bounding box center [94, 172] width 82 height 18
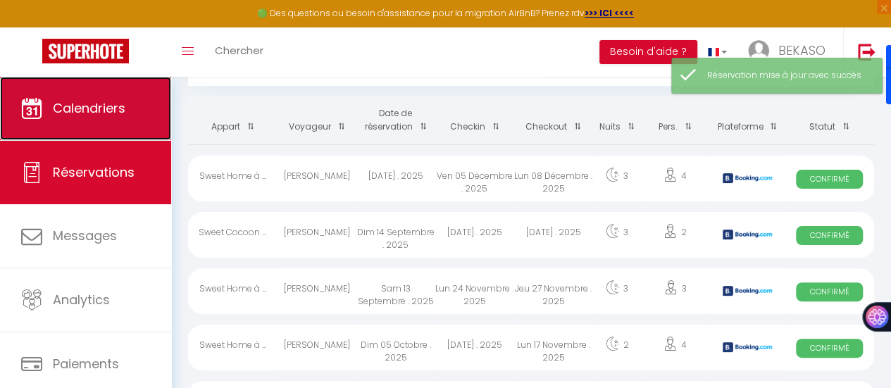
click at [96, 121] on link "Calendriers" at bounding box center [85, 108] width 171 height 63
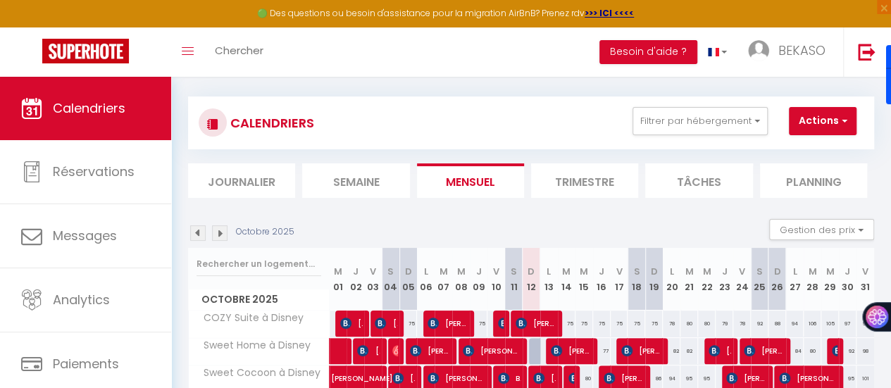
scroll to position [82, 0]
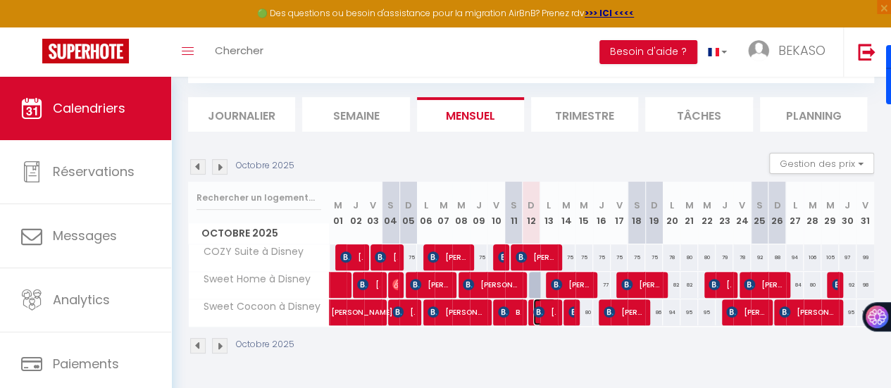
click at [537, 306] on img at bounding box center [538, 311] width 11 height 11
select select "OK"
select select "KO"
select select "0"
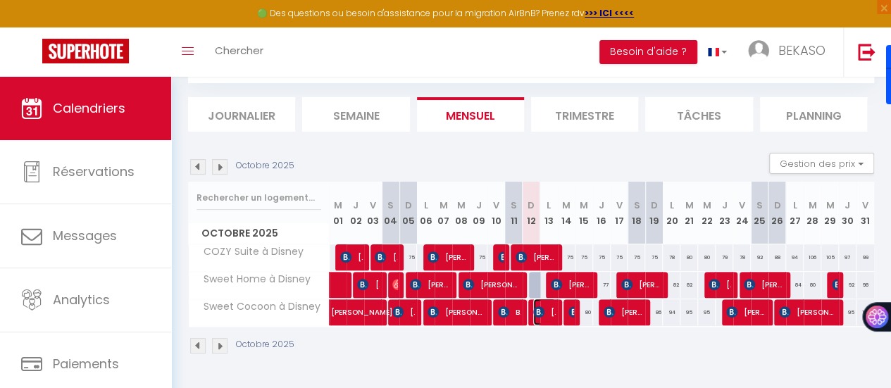
select select "1"
select select
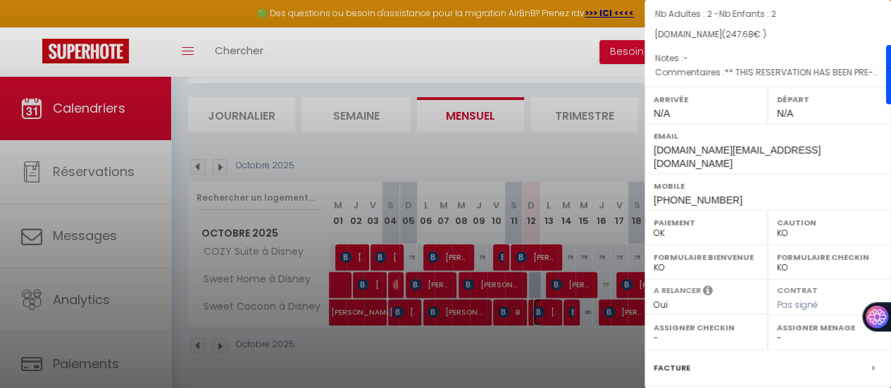
scroll to position [265, 0]
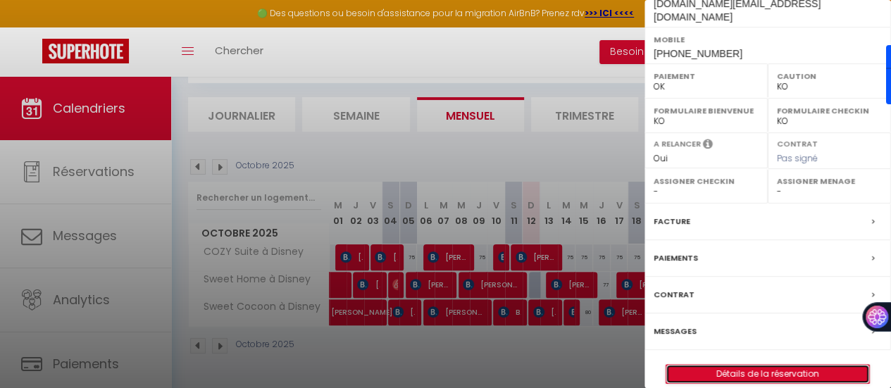
click at [761, 365] on link "Détails de la réservation" at bounding box center [767, 374] width 203 height 18
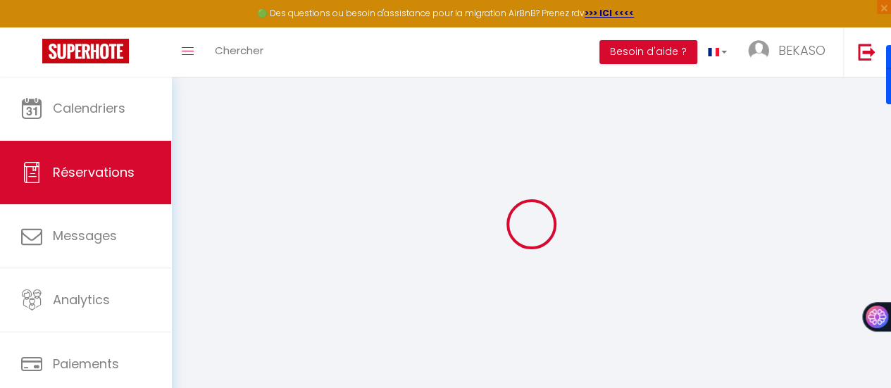
select select
checkbox input "false"
select select
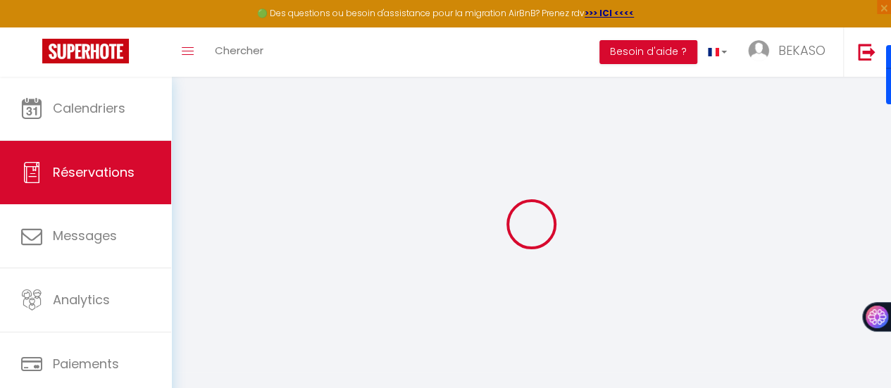
checkbox input "false"
type textarea "** THIS RESERVATION HAS BEEN PRE-PAID ** Reservation has a cancellation grace p…"
type input "50"
type input "6.52"
select select
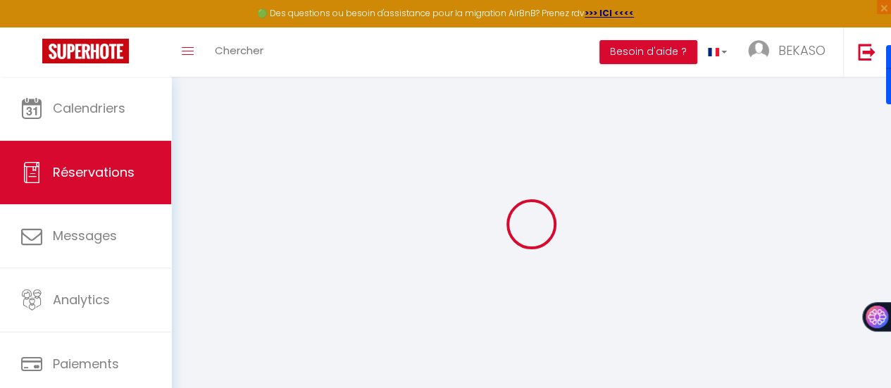
select select
checkbox input "false"
select select
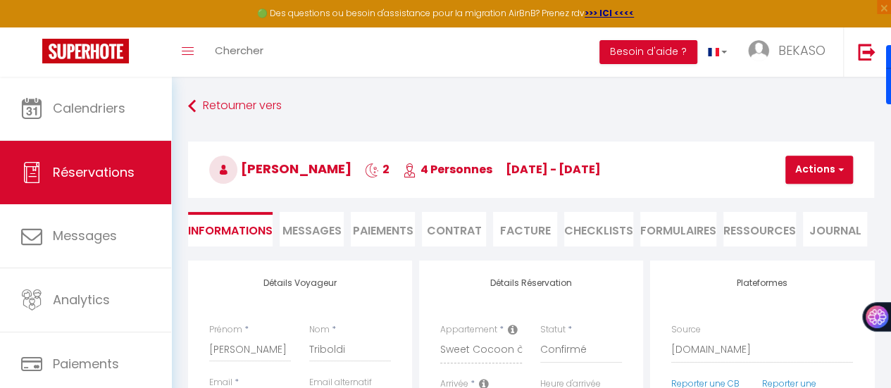
scroll to position [70, 0]
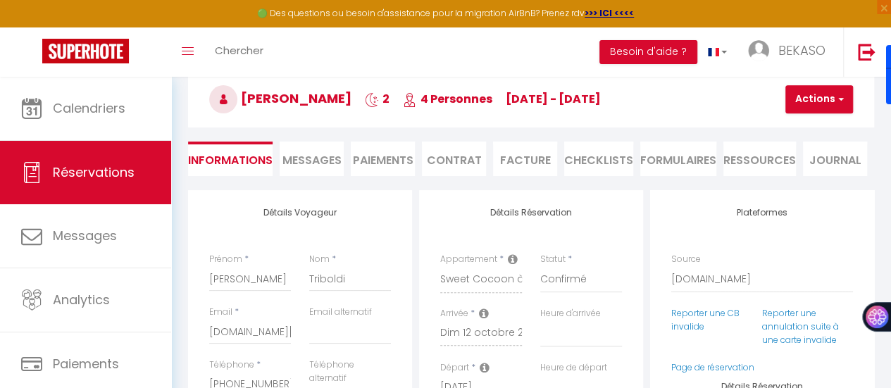
click at [304, 164] on span "Messages" at bounding box center [311, 160] width 59 height 16
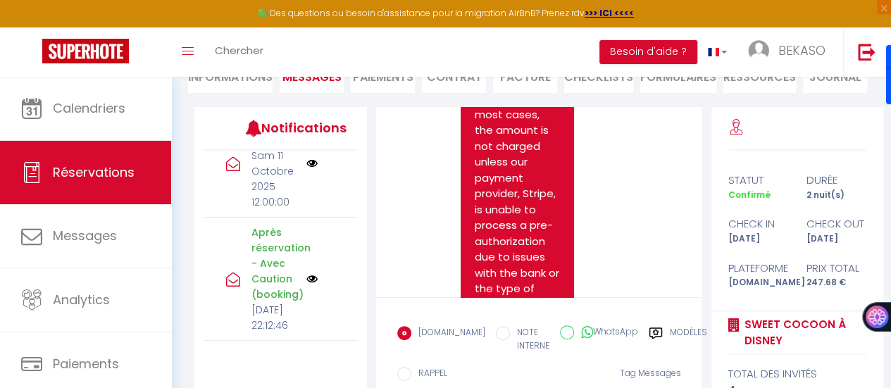
scroll to position [244, 0]
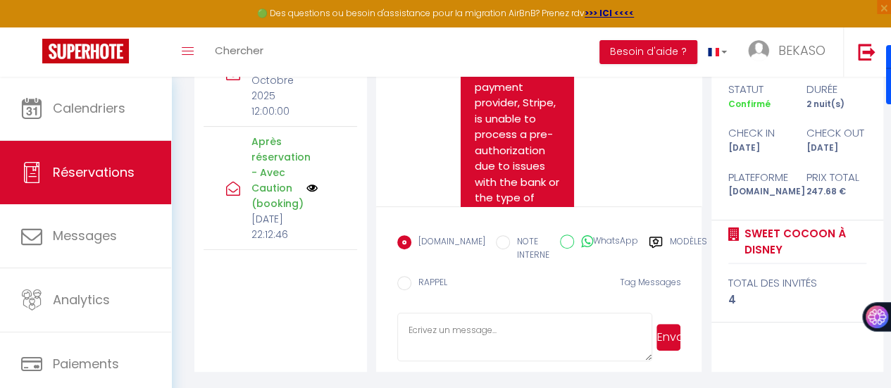
click at [533, 329] on textarea at bounding box center [525, 337] width 256 height 49
click at [657, 233] on div "Booking.com NOTE INTERNE WhatsApp Modèles" at bounding box center [552, 248] width 310 height 41
click at [670, 237] on label "Modèles" at bounding box center [688, 249] width 37 height 29
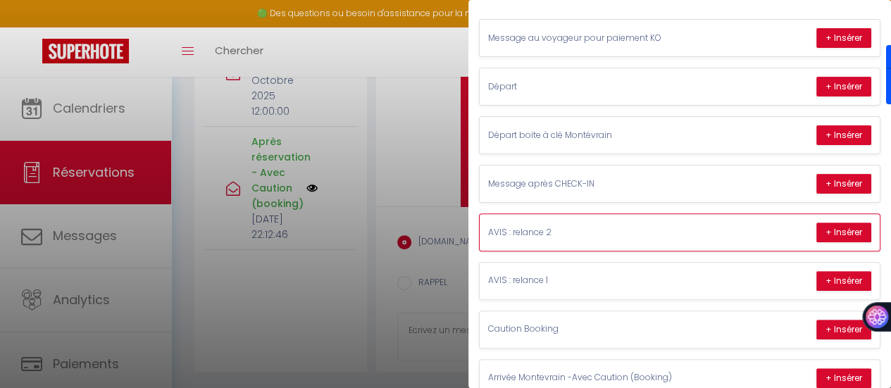
scroll to position [141, 0]
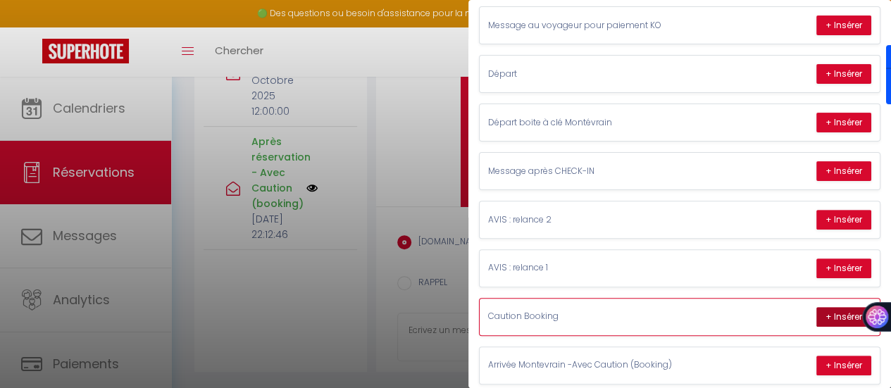
click at [817, 307] on button "+ Insérer" at bounding box center [843, 317] width 55 height 20
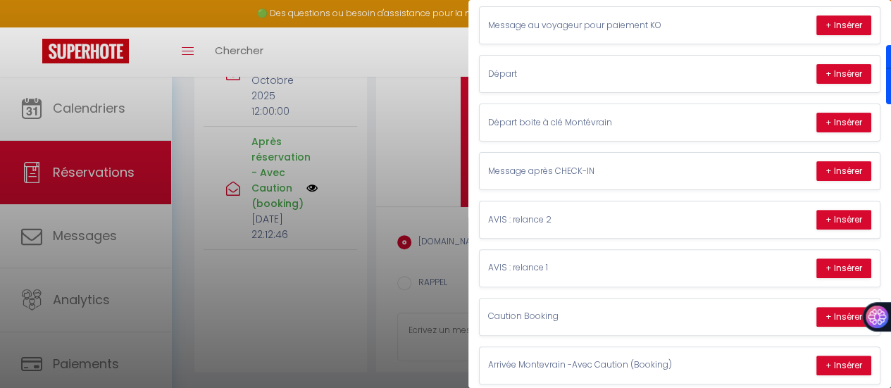
type textarea "Hello Marta, To finalize your booking, please complete the card pre-authorizati…"
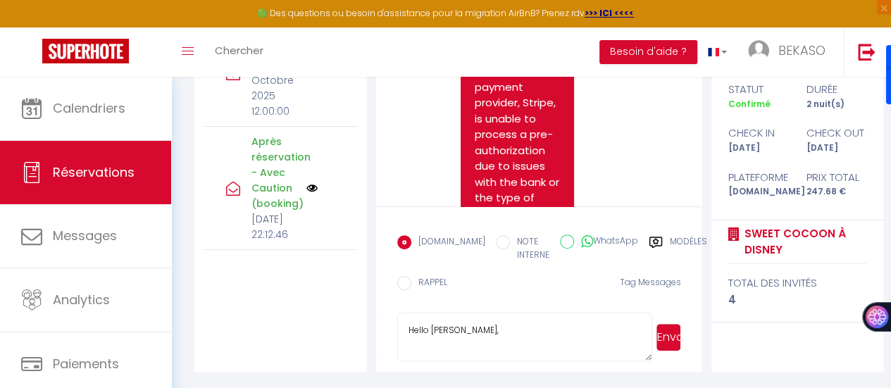
click at [496, 242] on input "NOTE INTERNE" at bounding box center [503, 242] width 14 height 14
radio input "true"
click at [403, 241] on input "EMAIL" at bounding box center [404, 242] width 14 height 14
radio input "true"
click at [496, 239] on input "NOTE INTERNE" at bounding box center [503, 242] width 14 height 14
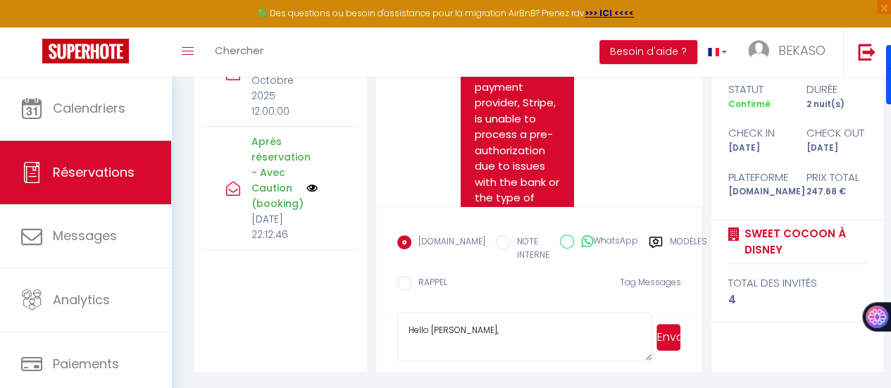
radio input "true"
click at [405, 242] on input "EMAIL" at bounding box center [404, 242] width 14 height 14
radio input "true"
radio input "false"
click at [402, 282] on input "RAPPEL" at bounding box center [404, 283] width 14 height 14
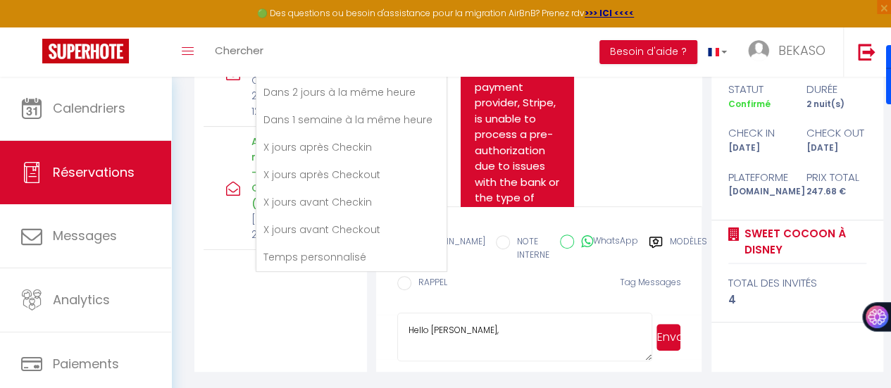
click at [484, 273] on div "Booking.com NOTE INTERNE WhatsApp Modèles 12 « ‹ » › Oct 2025 2020 ~ 2030 Dim L…" at bounding box center [539, 266] width 284 height 77
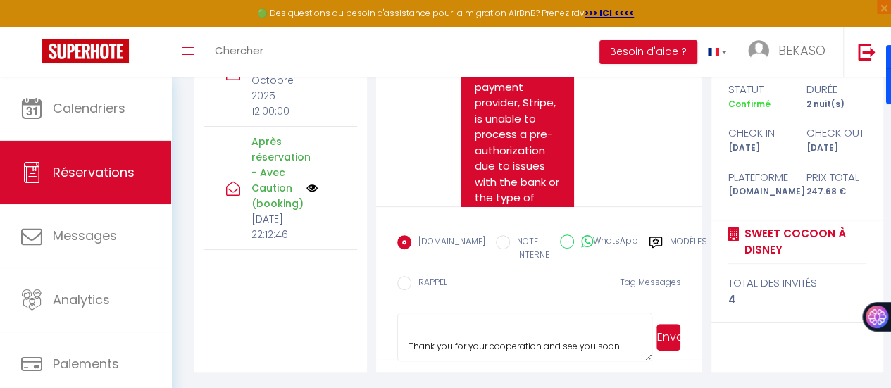
scroll to position [544, 0]
click at [662, 339] on button "Envoyer" at bounding box center [669, 337] width 24 height 27
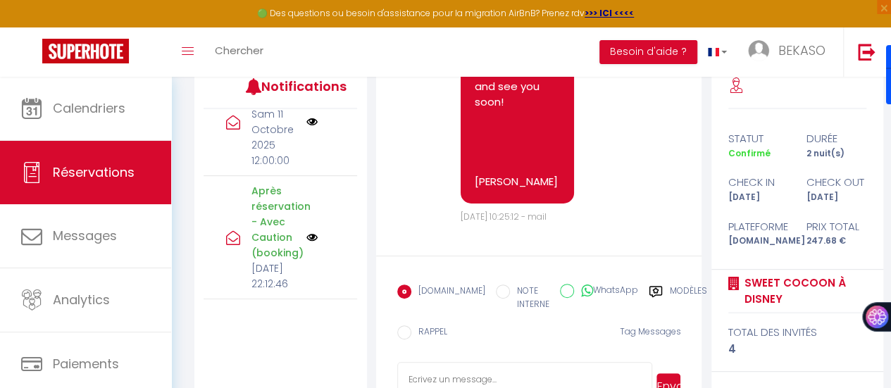
scroll to position [5416, 0]
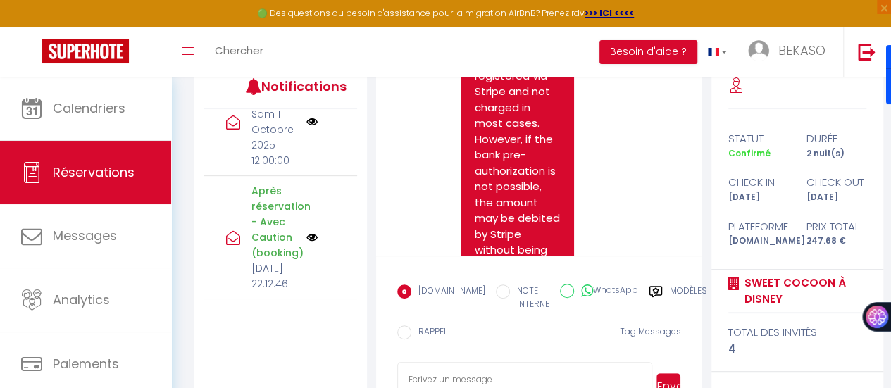
click at [496, 290] on input "NOTE INTERNE" at bounding box center [503, 292] width 14 height 14
radio input "true"
radio input "false"
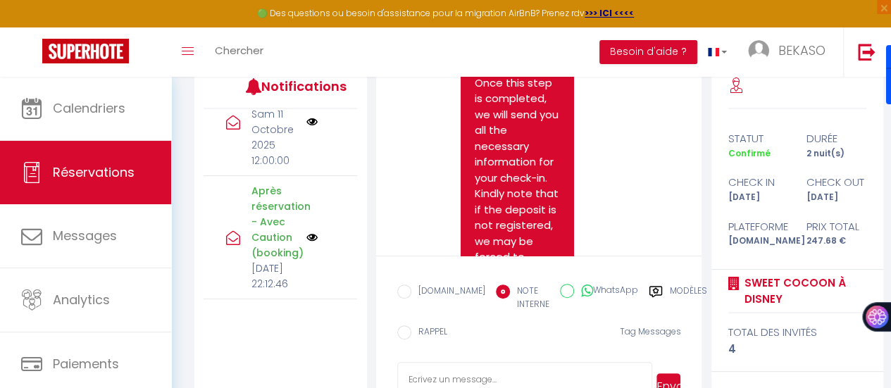
scroll to position [6190, 0]
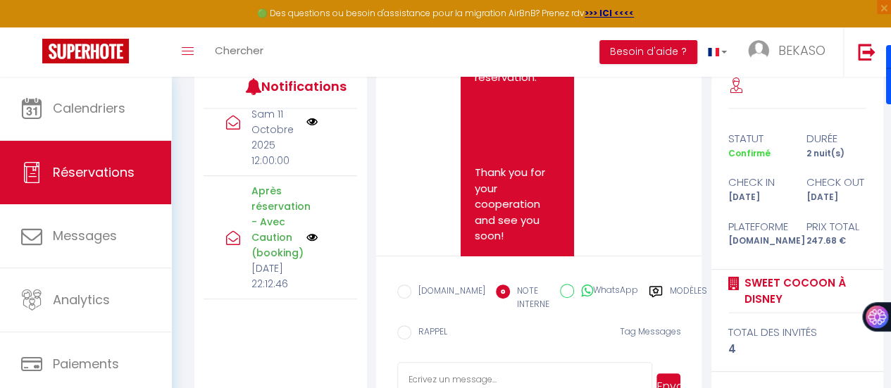
click at [670, 292] on label "Modèles" at bounding box center [688, 299] width 37 height 29
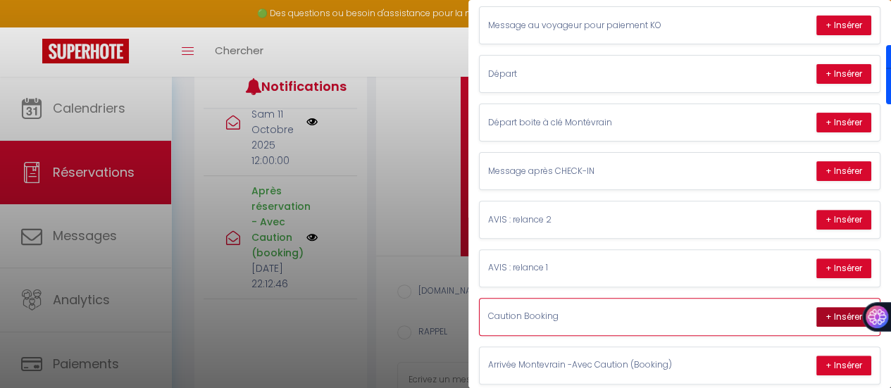
click at [837, 311] on button "+ Insérer" at bounding box center [843, 317] width 55 height 20
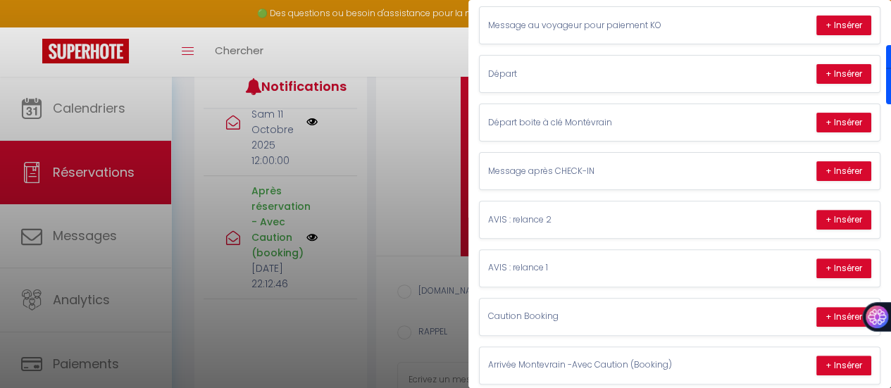
type textarea "Hello Marta, To finalize your booking, please complete the card pre-authorizati…"
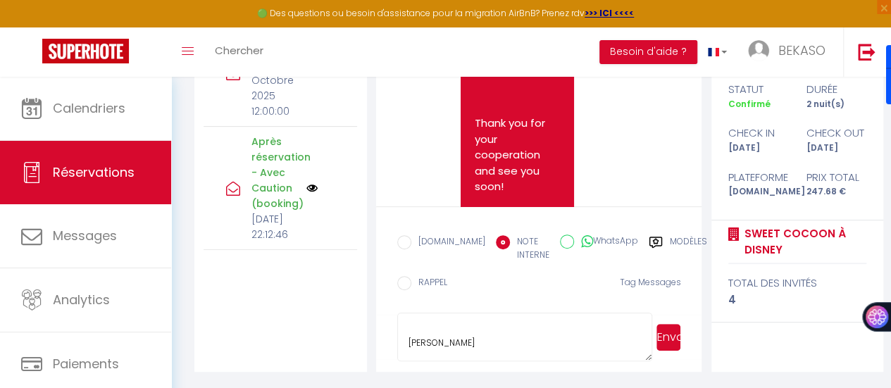
scroll to position [544, 0]
click at [673, 330] on button "Envoyer" at bounding box center [669, 337] width 24 height 27
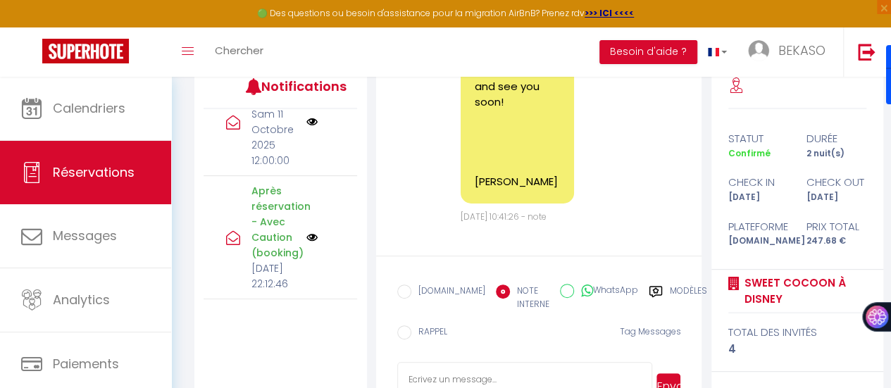
scroll to position [8716, 0]
click at [574, 285] on label "WhatsApp" at bounding box center [606, 291] width 64 height 15
click at [562, 285] on input "WhatsApp" at bounding box center [567, 291] width 14 height 14
radio input "true"
radio input "false"
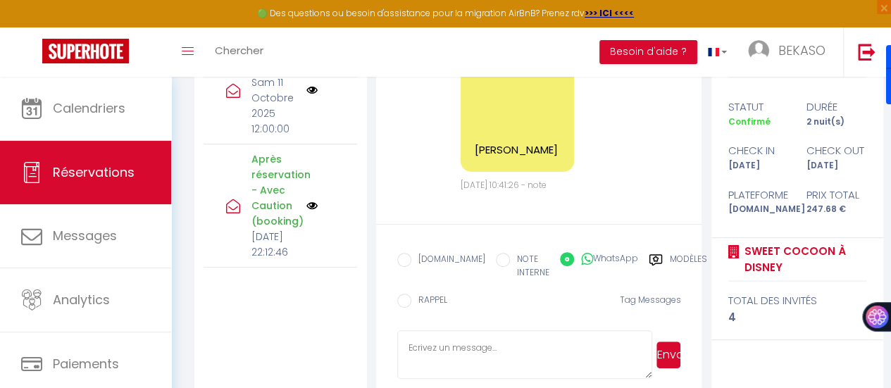
scroll to position [244, 0]
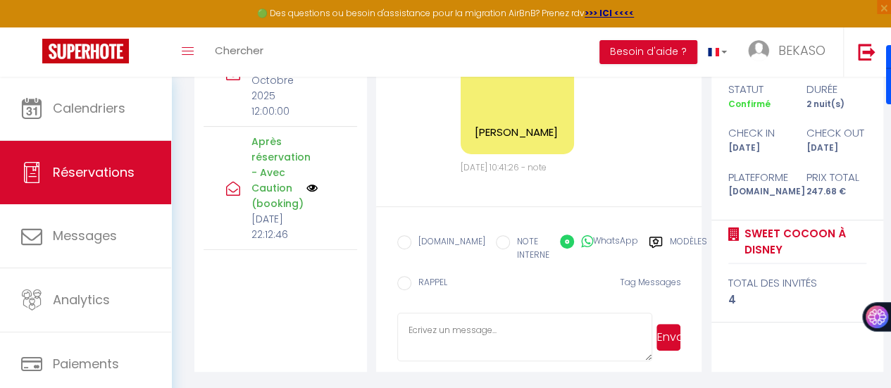
click at [670, 238] on label "Modèles" at bounding box center [688, 249] width 37 height 29
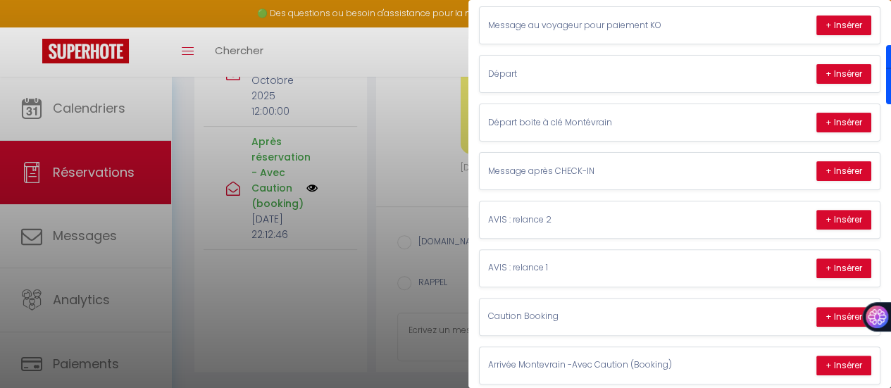
click at [448, 145] on div at bounding box center [445, 194] width 891 height 388
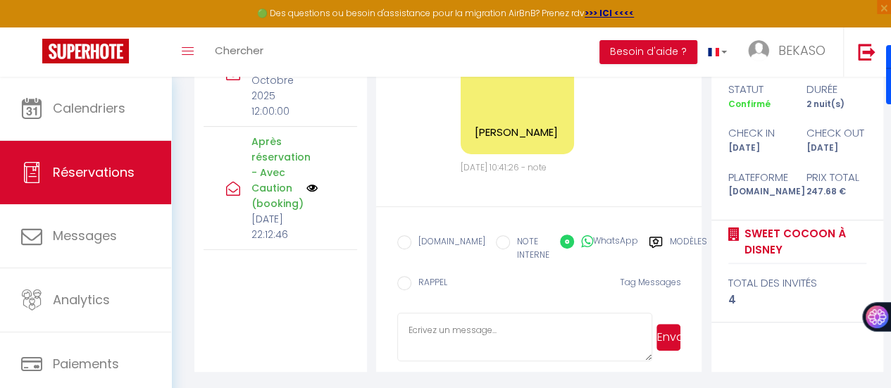
scroll to position [8646, 0]
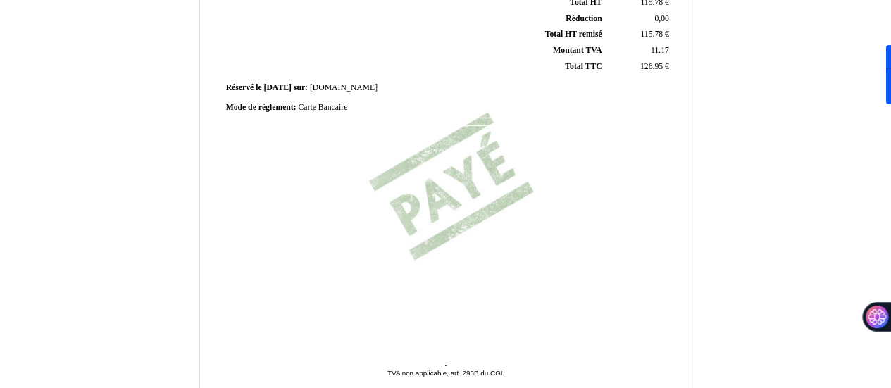
scroll to position [461, 0]
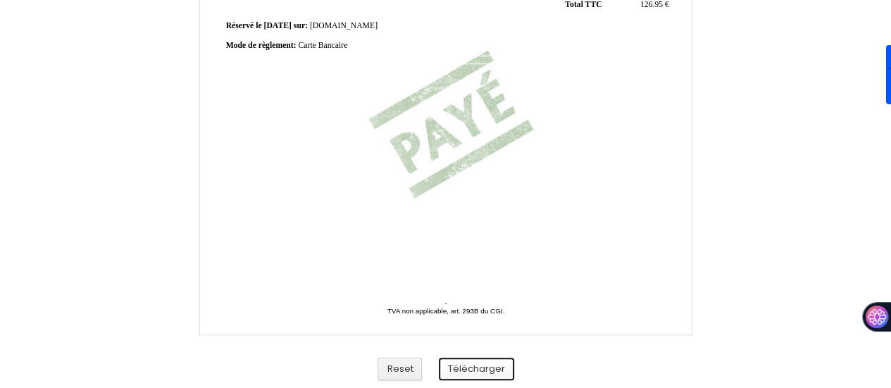
click at [475, 369] on button "Télécharger" at bounding box center [476, 369] width 75 height 23
